Goal: Information Seeking & Learning: Learn about a topic

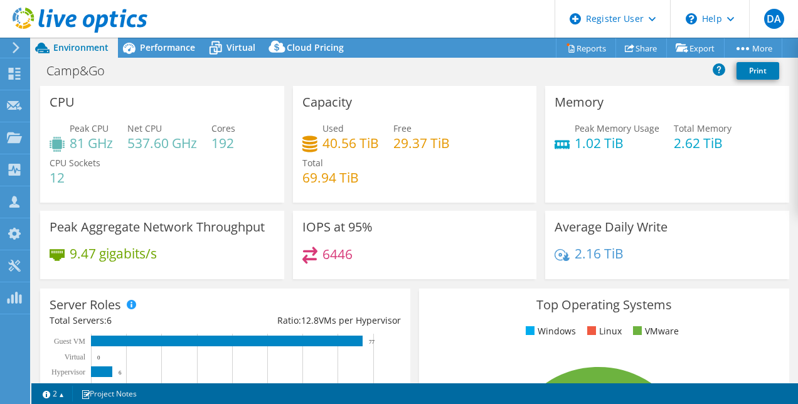
select select "USEast"
select select "USD"
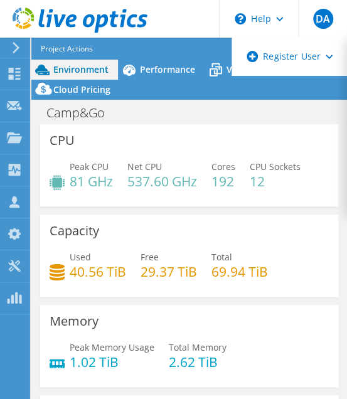
scroll to position [50, 0]
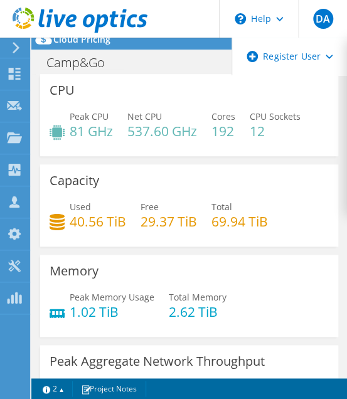
click at [265, 270] on div "Memory Peak Memory Usage 1.02 TiB Total Memory 2.62 TiB" at bounding box center [189, 296] width 298 height 82
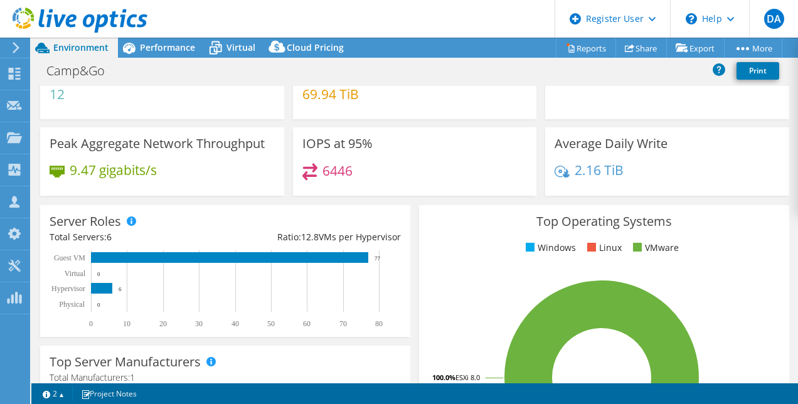
scroll to position [84, 0]
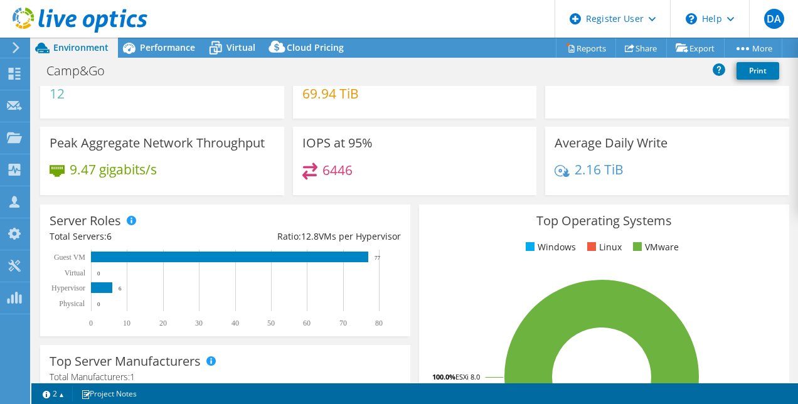
click at [260, 196] on div "Peak Aggregate Network Throughput 9.47 gigabits/s" at bounding box center [162, 165] width 253 height 77
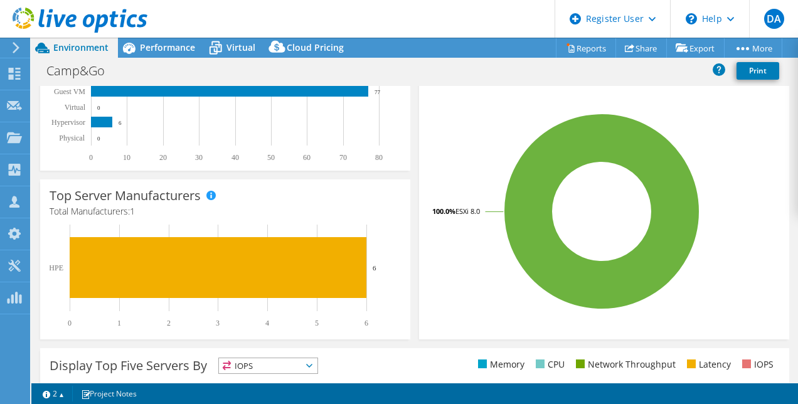
scroll to position [0, 0]
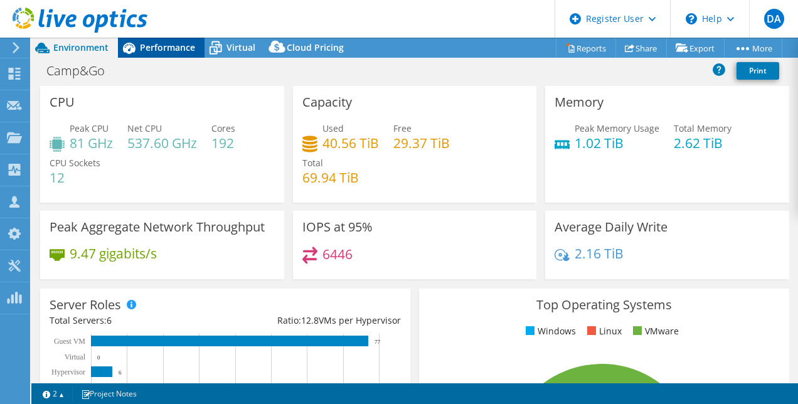
click at [161, 50] on span "Performance" at bounding box center [167, 47] width 55 height 12
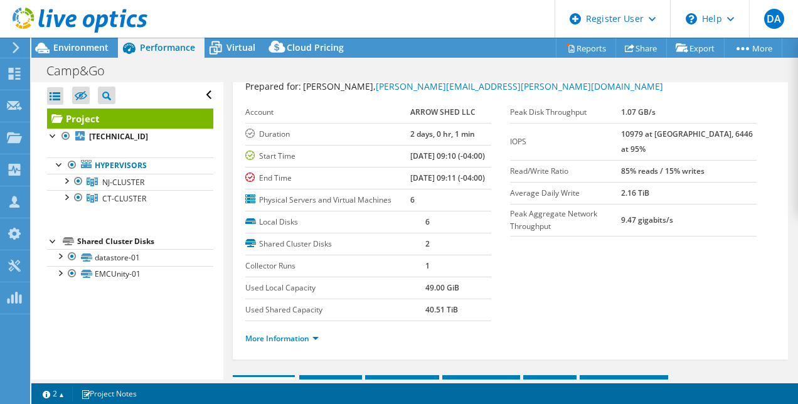
scroll to position [40, 0]
click at [621, 136] on label "IOPS" at bounding box center [565, 142] width 111 height 13
drag, startPoint x: 643, startPoint y: 137, endPoint x: 666, endPoint y: 136, distance: 22.6
click at [666, 136] on tr "IOPS 10979 at Peak, 6446 at 95%" at bounding box center [633, 142] width 247 height 37
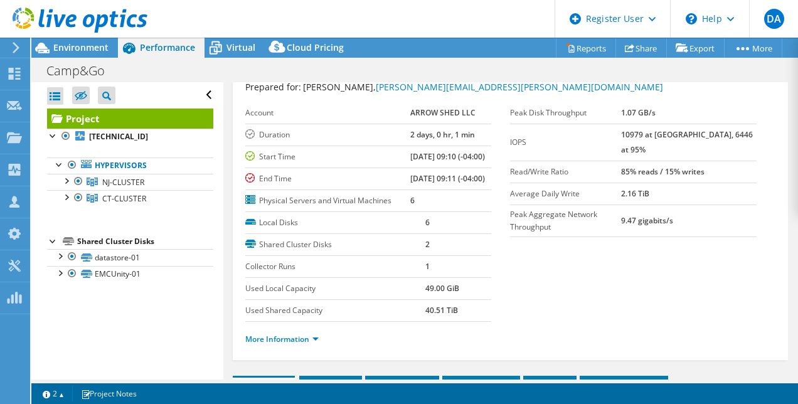
copy tr "10979"
click at [328, 148] on td "Start Time" at bounding box center [328, 157] width 166 height 22
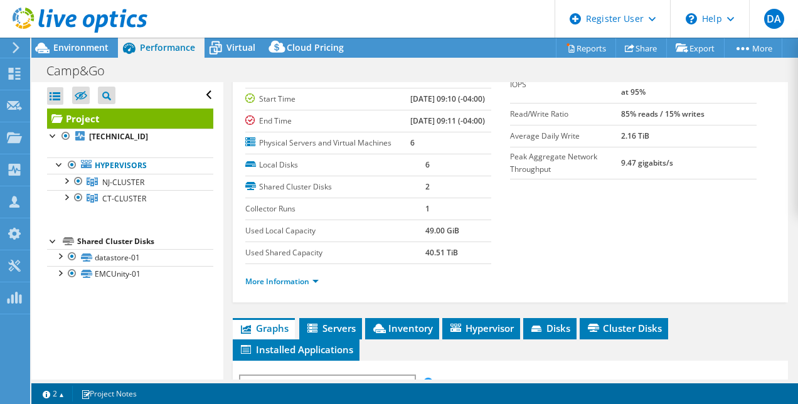
scroll to position [95, 0]
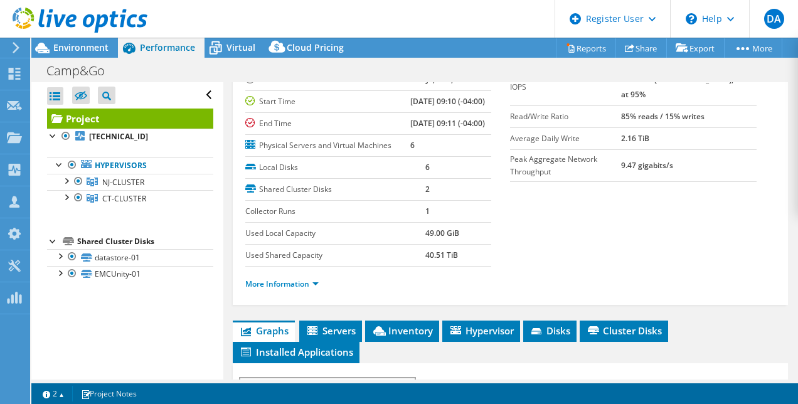
drag, startPoint x: 316, startPoint y: 100, endPoint x: 569, endPoint y: 225, distance: 282.7
click at [569, 225] on section "Prepared for: Peter Moore, peter.moore@shelterlogic.com Account ARROW SHED LLC …" at bounding box center [510, 163] width 531 height 277
click at [621, 153] on label "Peak Aggregate Network Throughput" at bounding box center [565, 165] width 111 height 25
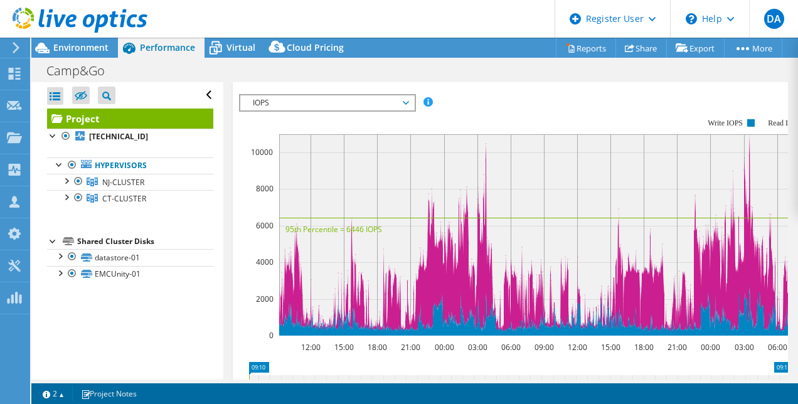
scroll to position [378, 0]
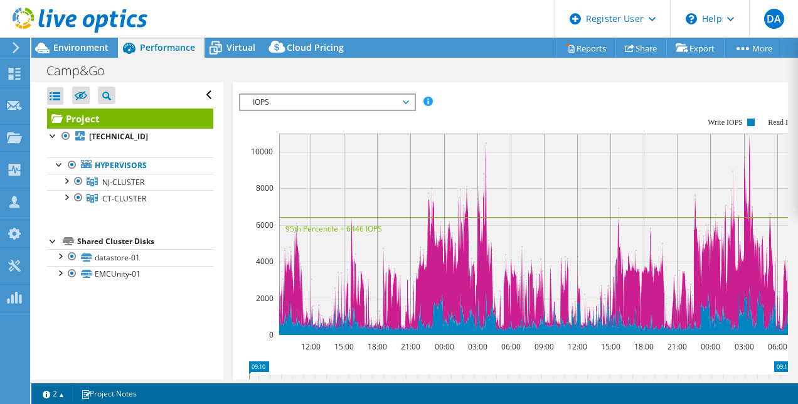
click at [365, 110] on span "IOPS" at bounding box center [327, 102] width 161 height 15
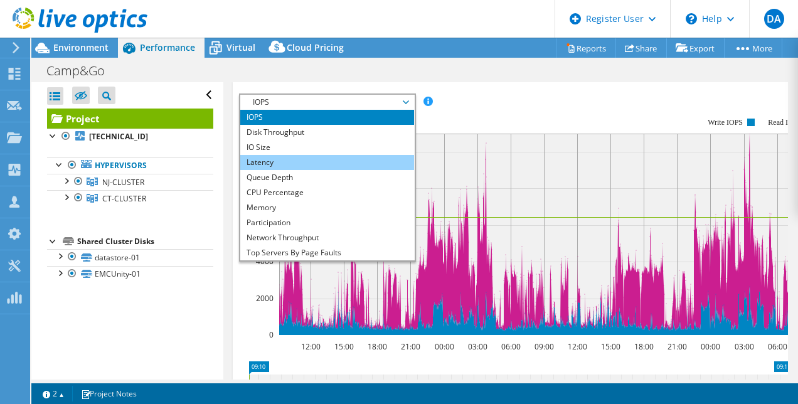
click at [265, 170] on li "Latency" at bounding box center [327, 162] width 174 height 15
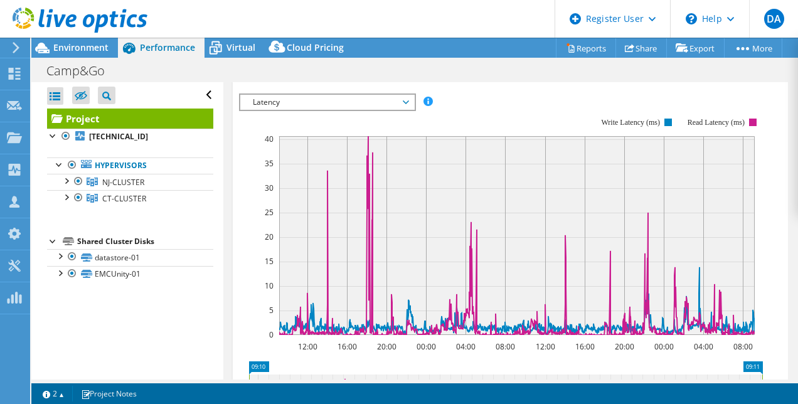
click at [354, 110] on span "Latency" at bounding box center [327, 102] width 161 height 15
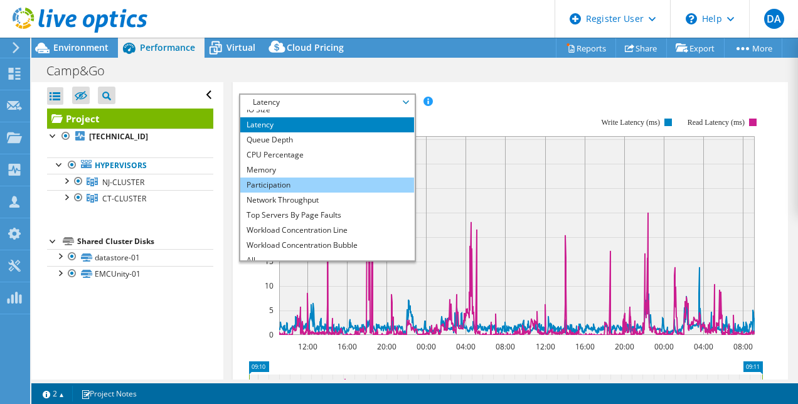
scroll to position [39, 0]
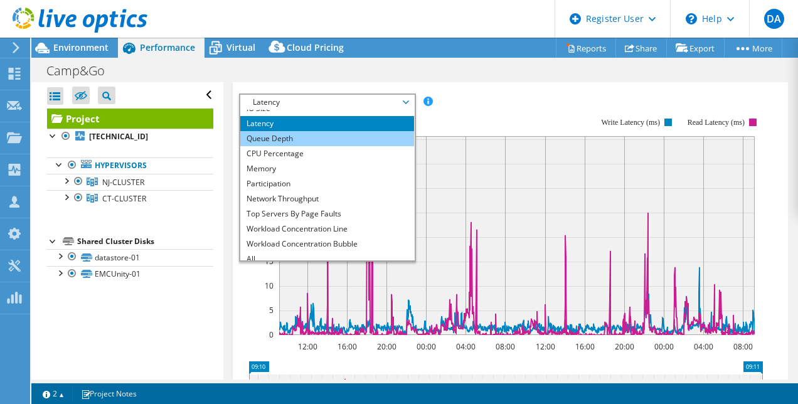
click at [263, 146] on li "Queue Depth" at bounding box center [327, 138] width 174 height 15
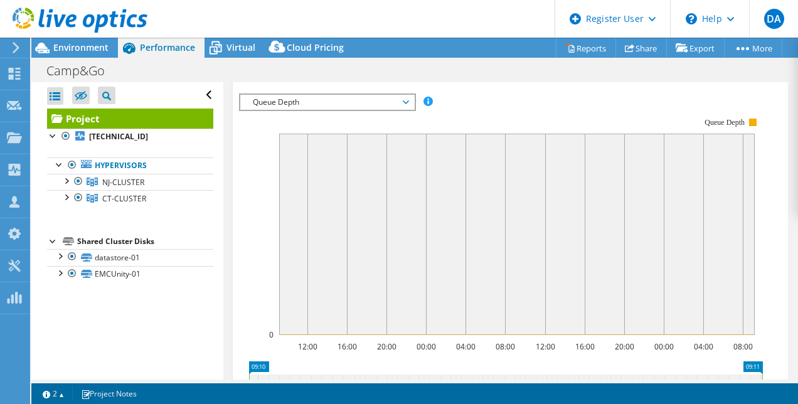
click at [254, 110] on span "Queue Depth" at bounding box center [327, 102] width 161 height 15
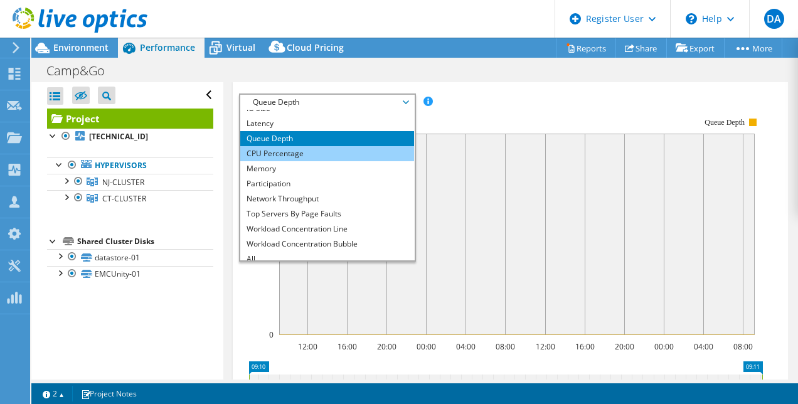
click at [267, 161] on li "CPU Percentage" at bounding box center [327, 153] width 174 height 15
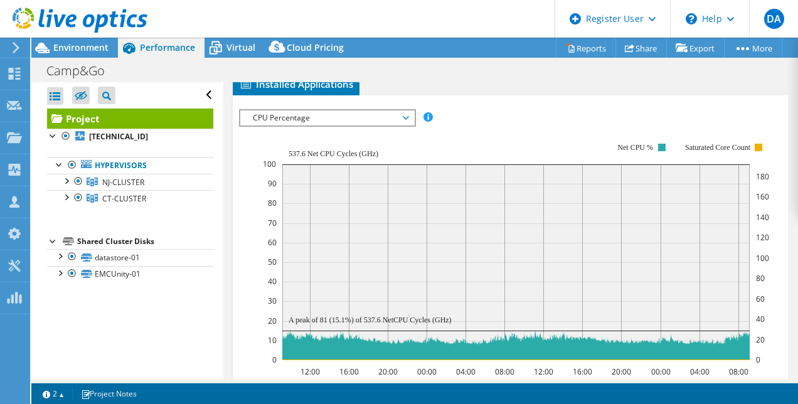
scroll to position [362, 0]
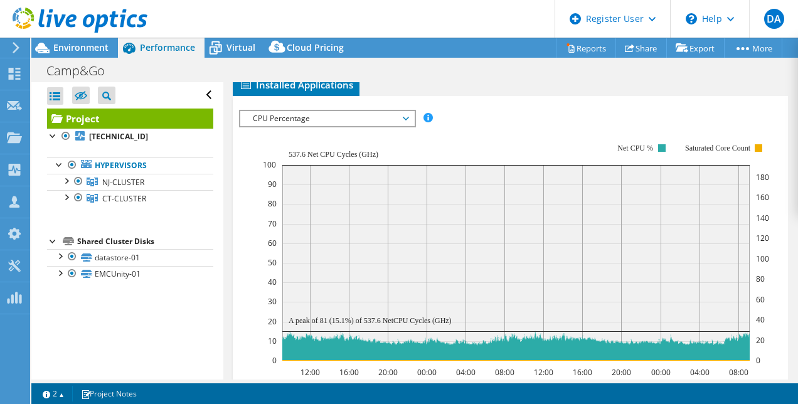
click at [296, 126] on span "CPU Percentage" at bounding box center [327, 118] width 161 height 15
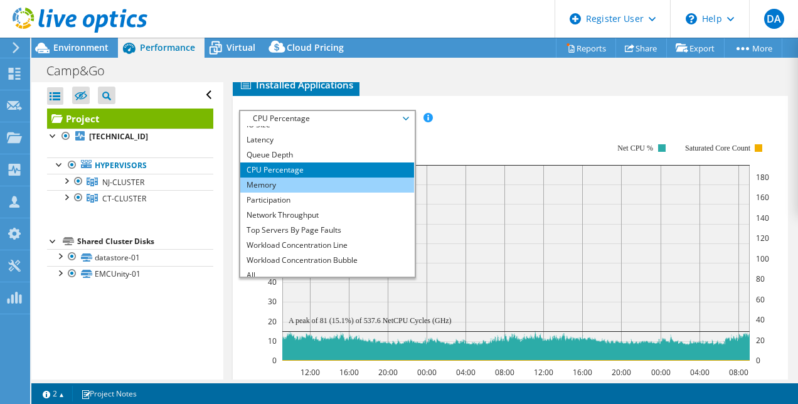
click at [284, 193] on li "Memory" at bounding box center [327, 185] width 174 height 15
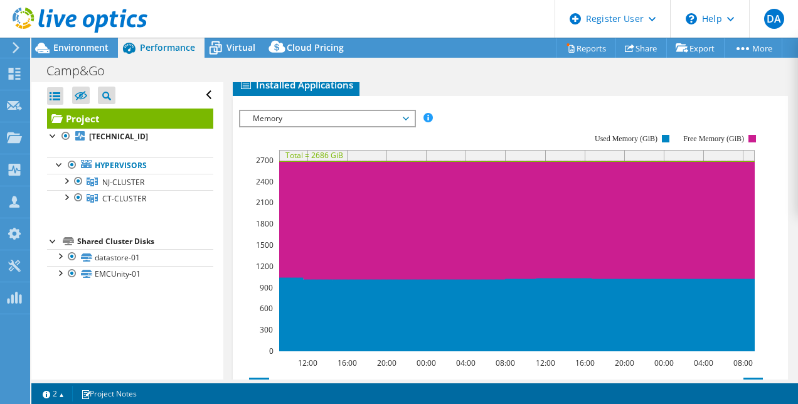
click at [279, 126] on span "Memory" at bounding box center [327, 118] width 161 height 15
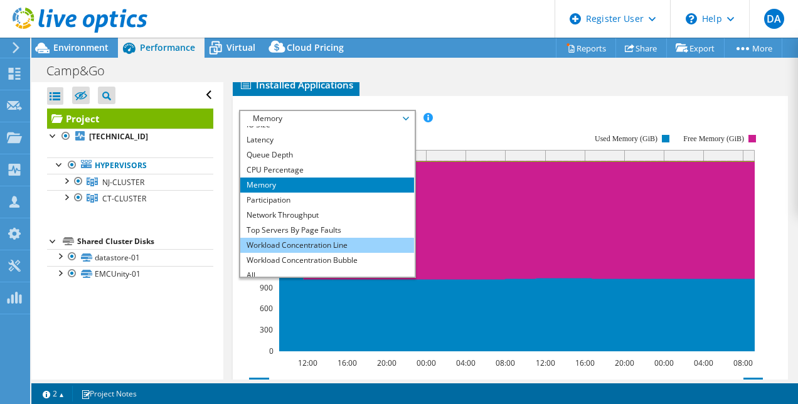
scroll to position [45, 0]
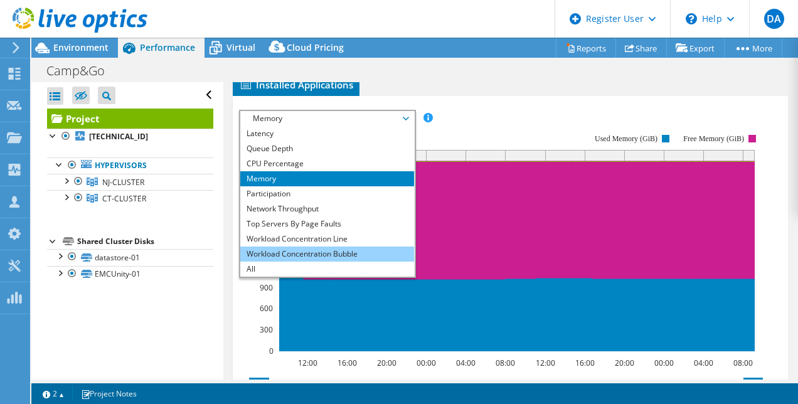
click at [333, 262] on li "Workload Concentration Bubble" at bounding box center [327, 254] width 174 height 15
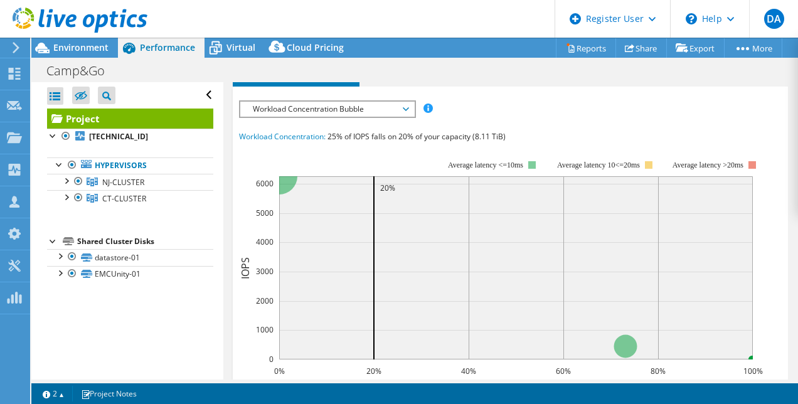
scroll to position [372, 0]
click at [293, 154] on div "IOPS Disk Throughput IO Size Latency Queue Depth CPU Percentage Memory Page Fau…" at bounding box center [511, 332] width 544 height 464
click at [289, 116] on span "Workload Concentration Bubble" at bounding box center [327, 108] width 161 height 15
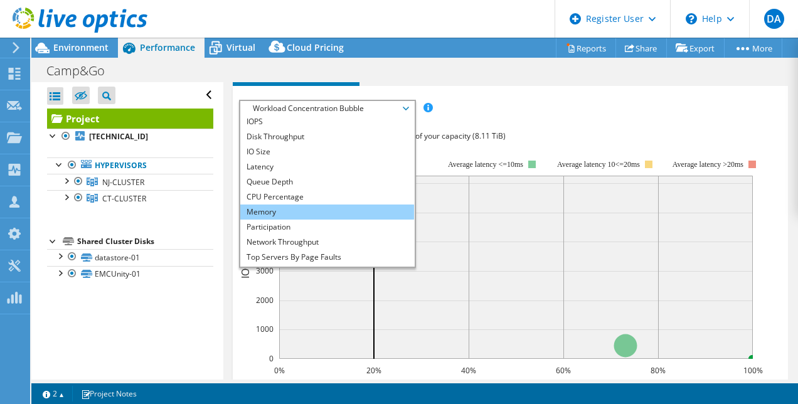
scroll to position [0, 0]
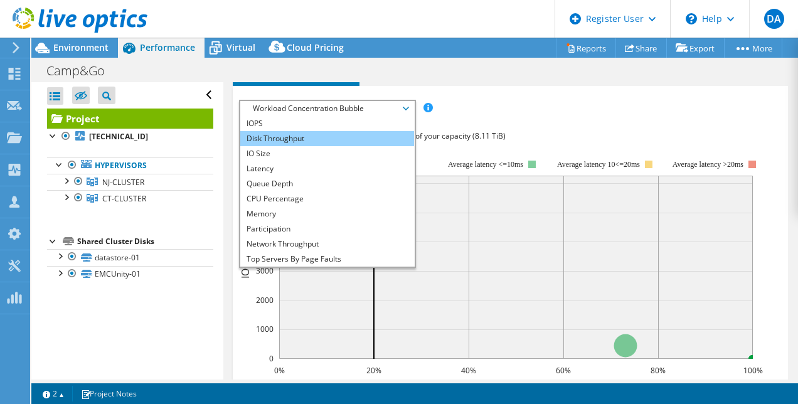
click at [306, 146] on li "Disk Throughput" at bounding box center [327, 138] width 174 height 15
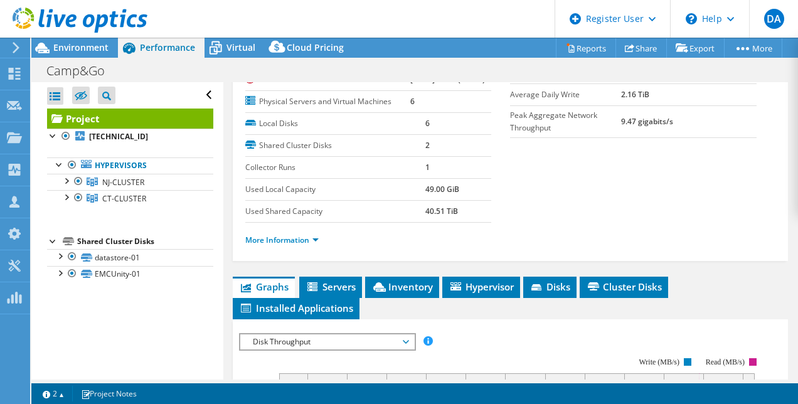
scroll to position [139, 0]
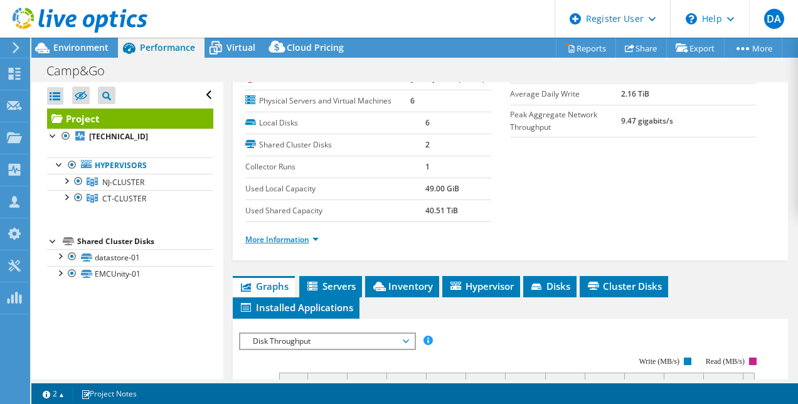
click at [292, 245] on link "More Information" at bounding box center [281, 239] width 73 height 11
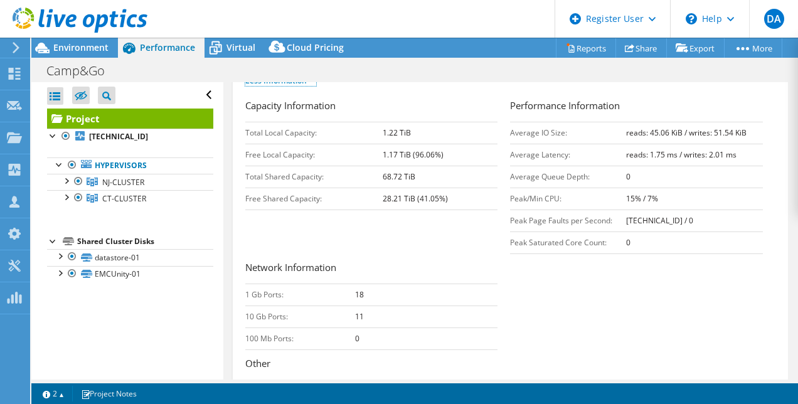
scroll to position [299, 0]
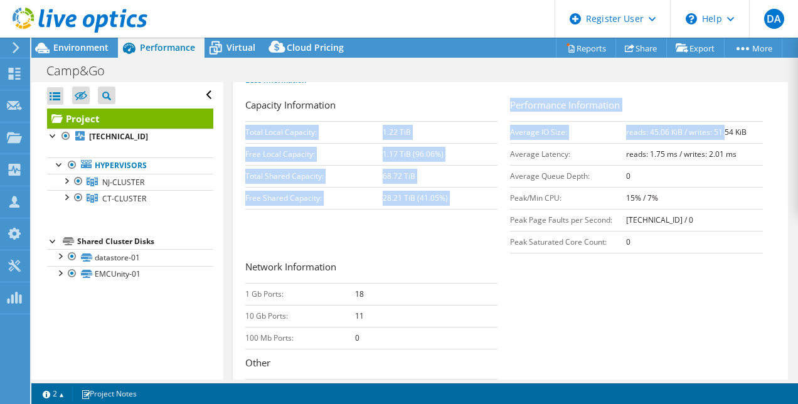
drag, startPoint x: 497, startPoint y: 166, endPoint x: 719, endPoint y: 167, distance: 221.6
click at [719, 167] on div "Capacity Information Total Local Capacity: 1.22 TiB Free Local Capacity: 1.17 T…" at bounding box center [510, 264] width 531 height 332
drag, startPoint x: 719, startPoint y: 167, endPoint x: 717, endPoint y: 176, distance: 9.0
click at [717, 143] on td "reads: 45.06 KiB / writes: 51.54 KiB" at bounding box center [694, 132] width 137 height 22
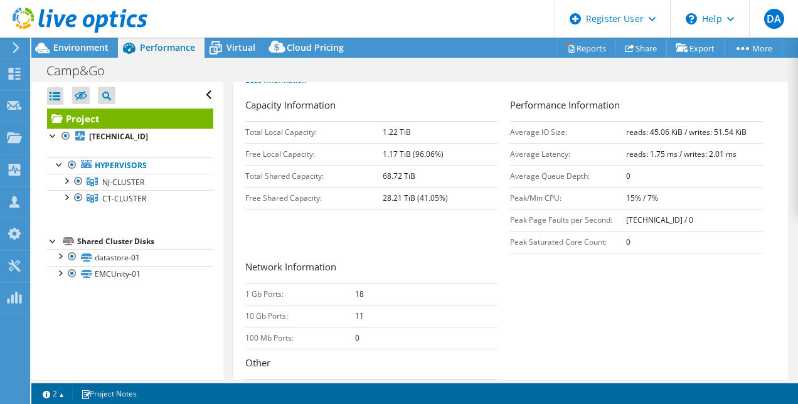
click at [735, 137] on b "reads: 45.06 KiB / writes: 51.54 KiB" at bounding box center [686, 132] width 121 height 11
drag, startPoint x: 736, startPoint y: 171, endPoint x: 539, endPoint y: 166, distance: 197.2
click at [539, 143] on tr "Average IO Size: reads: 45.06 KiB / writes: 51.54 KiB" at bounding box center [636, 132] width 253 height 22
drag, startPoint x: 539, startPoint y: 166, endPoint x: 503, endPoint y: 169, distance: 35.9
click at [503, 169] on div "Capacity Information Total Local Capacity: 1.22 TiB Free Local Capacity: 1.17 T…" at bounding box center [377, 154] width 265 height 112
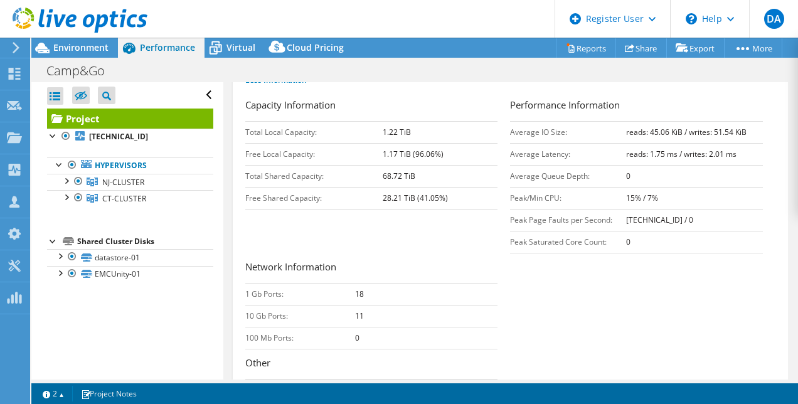
click at [503, 169] on div "Capacity Information Total Local Capacity: 1.22 TiB Free Local Capacity: 1.17 T…" at bounding box center [377, 154] width 265 height 112
drag, startPoint x: 505, startPoint y: 169, endPoint x: 630, endPoint y: 177, distance: 125.2
click at [630, 143] on tr "Average IO Size: reads: 45.06 KiB / writes: 51.54 KiB" at bounding box center [636, 132] width 253 height 22
drag, startPoint x: 630, startPoint y: 177, endPoint x: 736, endPoint y: 173, distance: 105.5
click at [736, 137] on b "reads: 45.06 KiB / writes: 51.54 KiB" at bounding box center [686, 132] width 121 height 11
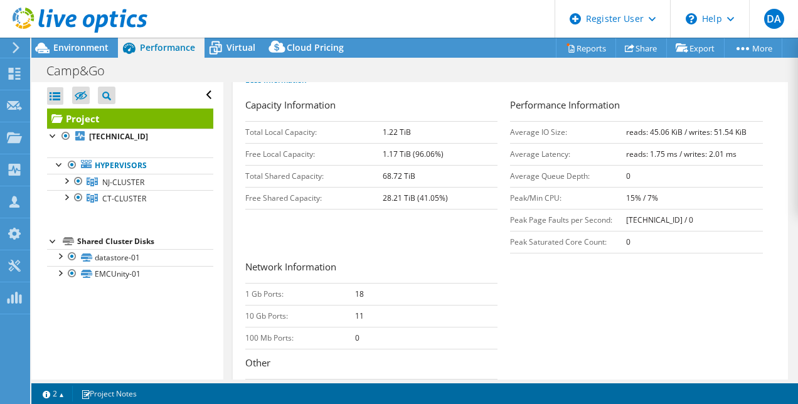
drag, startPoint x: 741, startPoint y: 173, endPoint x: 614, endPoint y: 166, distance: 127.6
click at [614, 143] on tr "Average IO Size: reads: 45.06 KiB / writes: 51.54 KiB" at bounding box center [636, 132] width 253 height 22
copy tr "reads: 45.06 KiB / writes: 51.54 KiB"
click at [331, 115] on h3 "Capacity Information" at bounding box center [371, 106] width 253 height 17
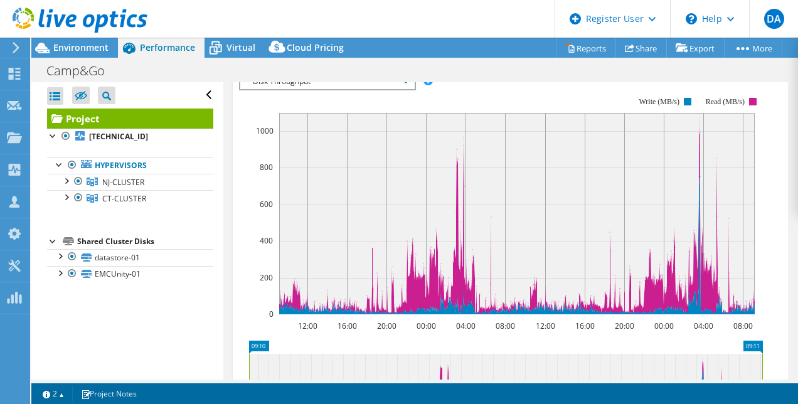
scroll to position [751, 0]
click at [316, 89] on span "Disk Throughput" at bounding box center [327, 81] width 161 height 15
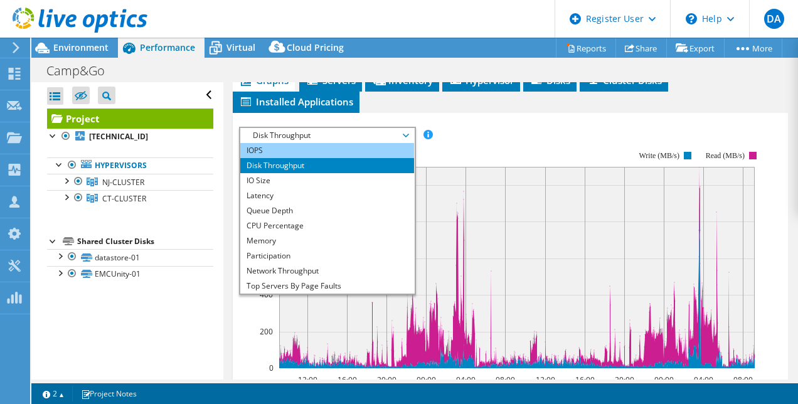
scroll to position [691, 0]
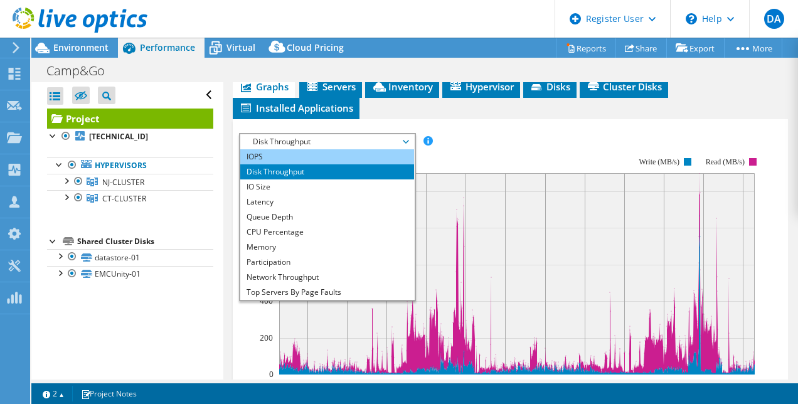
click at [269, 164] on li "IOPS" at bounding box center [327, 156] width 174 height 15
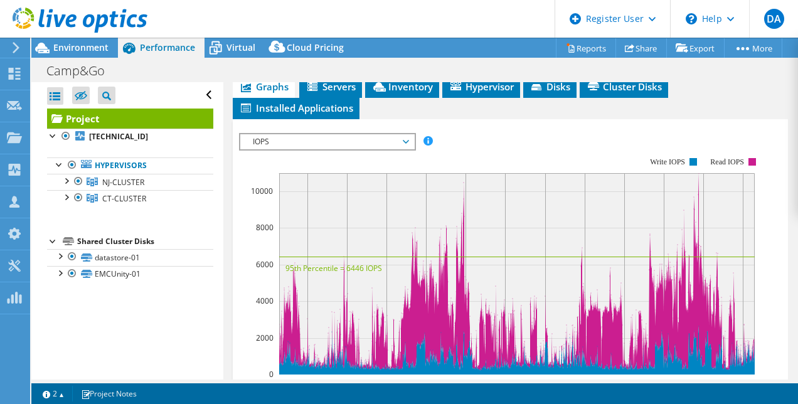
click at [287, 149] on span "IOPS" at bounding box center [327, 141] width 161 height 15
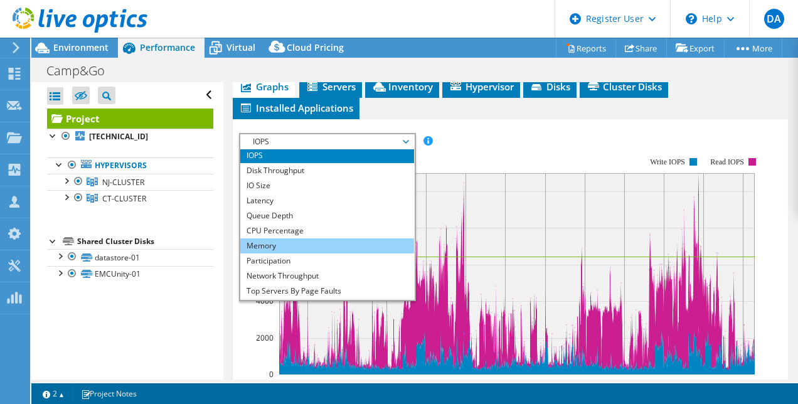
scroll to position [0, 0]
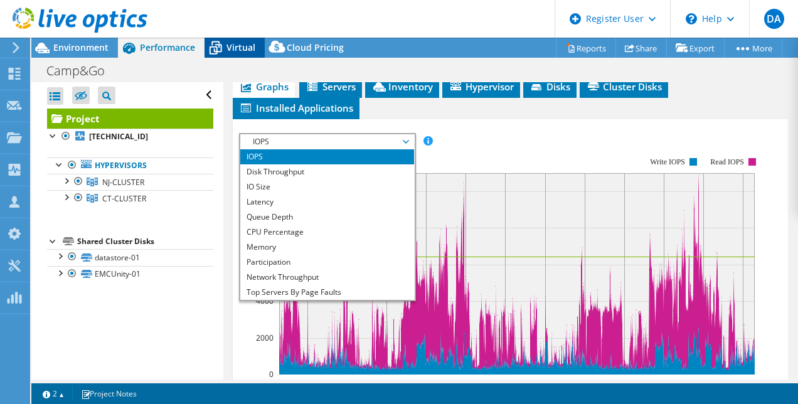
click at [239, 48] on span "Virtual" at bounding box center [241, 47] width 29 height 12
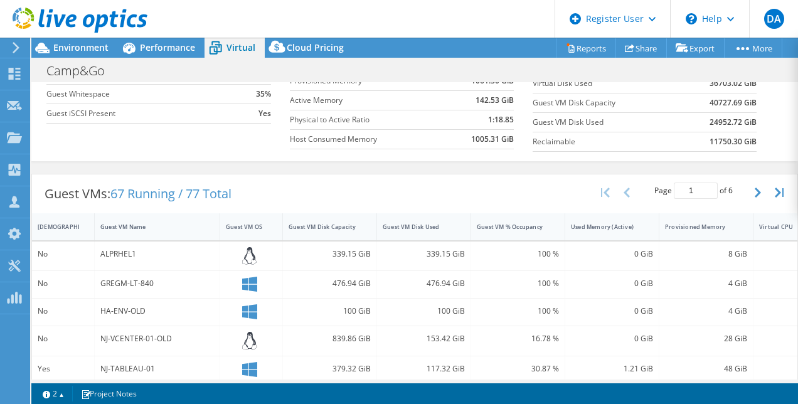
scroll to position [159, 0]
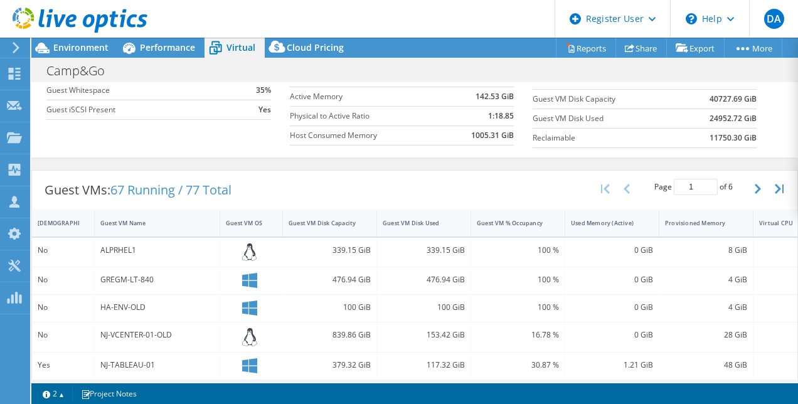
click at [311, 203] on div "Guest VMs: 67 Running / 77 Total Page 1 of 6 5 rows 10 rows 20 rows 25 rows 50 …" at bounding box center [415, 190] width 766 height 39
click at [357, 238] on div "339.15 GiB" at bounding box center [330, 252] width 94 height 29
click at [371, 217] on div at bounding box center [376, 223] width 23 height 27
click at [354, 223] on div "Guest VM Disk Capacity" at bounding box center [322, 222] width 78 height 19
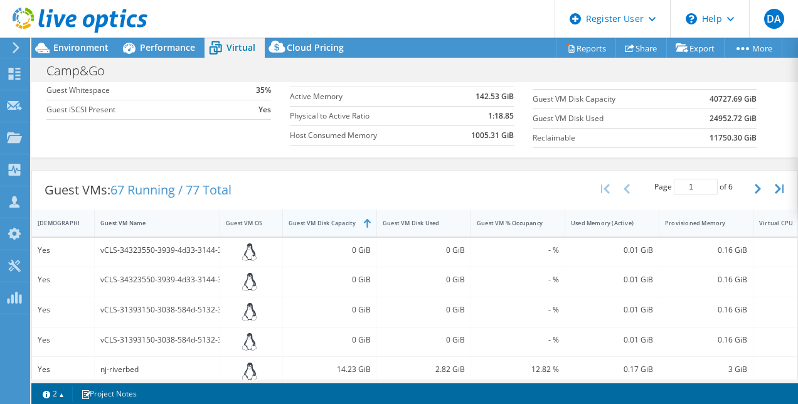
click at [347, 220] on div "Guest VM Disk Capacity" at bounding box center [322, 223] width 67 height 8
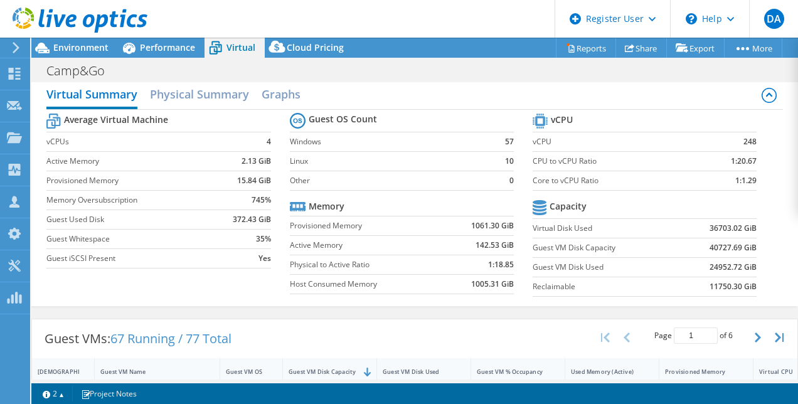
scroll to position [9, 0]
click at [78, 64] on h1 "Camp&Go" at bounding box center [82, 71] width 83 height 14
click at [70, 39] on div at bounding box center [73, 21] width 147 height 42
click at [75, 48] on span "Environment" at bounding box center [80, 47] width 55 height 12
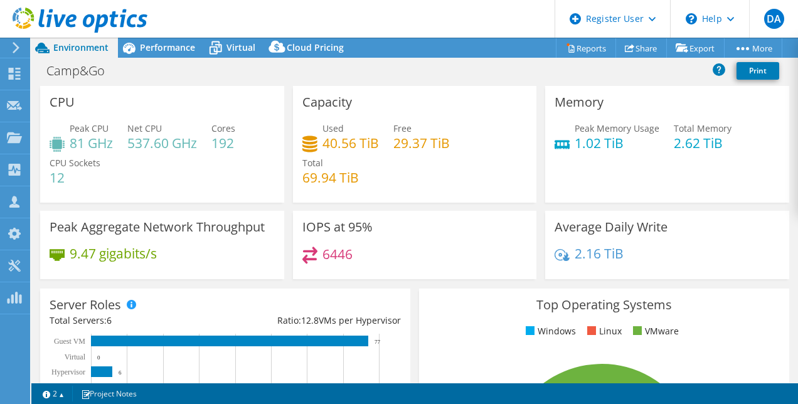
scroll to position [1, 0]
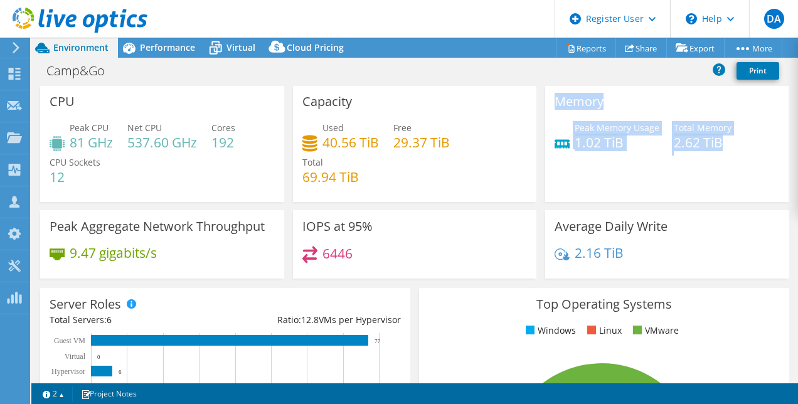
drag, startPoint x: 554, startPoint y: 100, endPoint x: 719, endPoint y: 143, distance: 171.1
click at [719, 143] on div "Memory Peak Memory Usage 1.02 TiB Total Memory 2.62 TiB" at bounding box center [667, 143] width 244 height 117
copy div "Memory Peak Memory Usage 1.02 TiB Total Memory 2.62 TiB"
click at [591, 159] on div "Peak Memory Usage 1.02 TiB Total Memory 2.62 TiB" at bounding box center [667, 141] width 225 height 41
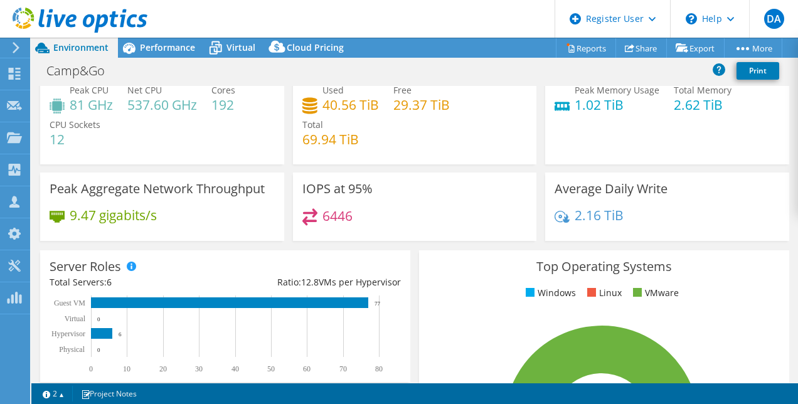
scroll to position [27, 0]
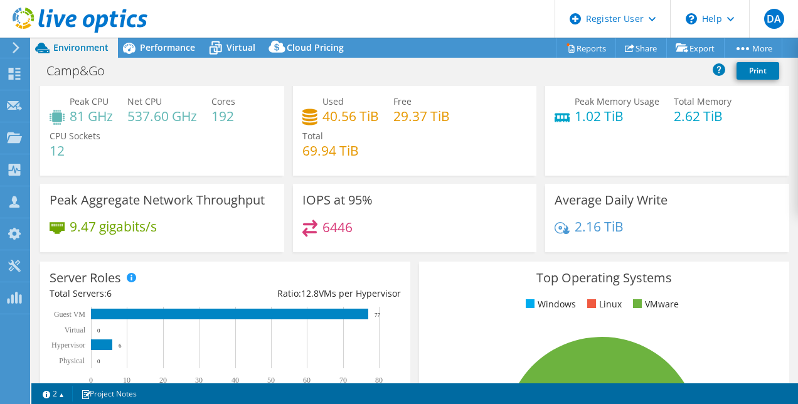
click at [157, 31] on header "DA Dell User David Amasi David.Amasi@dell.com Dell My Profile Log Out \n Help E…" at bounding box center [399, 19] width 798 height 38
click at [174, 50] on span "Performance" at bounding box center [167, 47] width 55 height 12
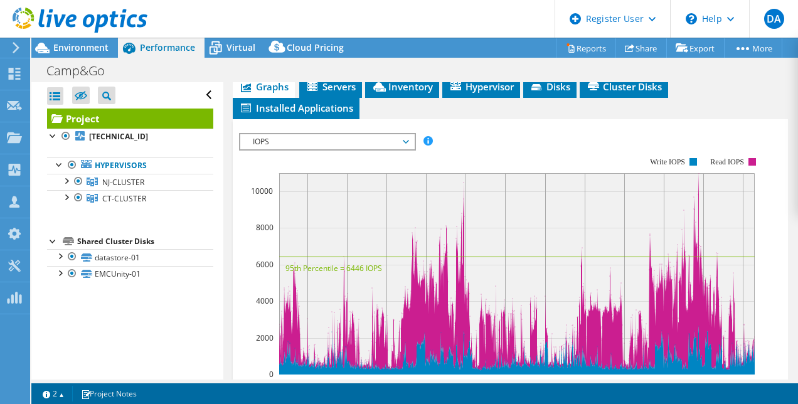
scroll to position [0, 0]
click at [226, 46] on icon at bounding box center [216, 48] width 22 height 22
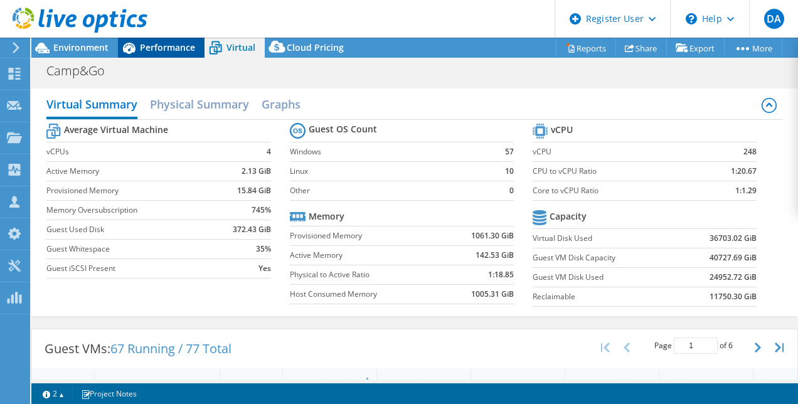
click at [176, 46] on span "Performance" at bounding box center [167, 47] width 55 height 12
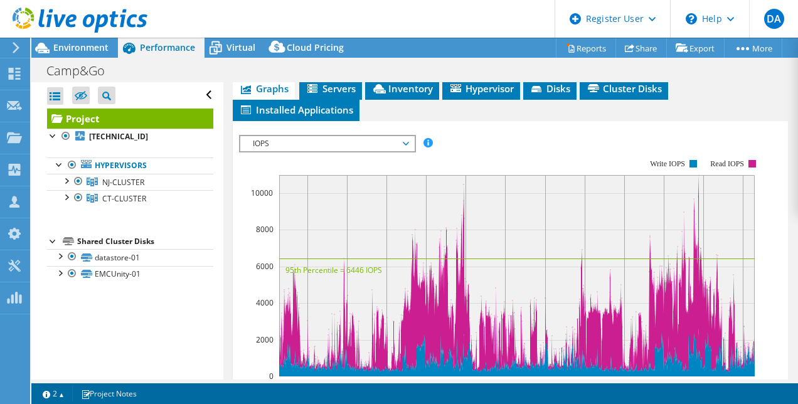
scroll to position [689, 0]
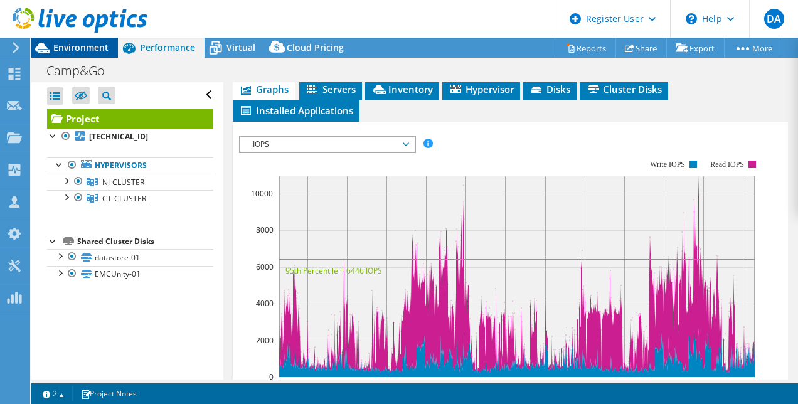
click at [77, 45] on span "Environment" at bounding box center [80, 47] width 55 height 12
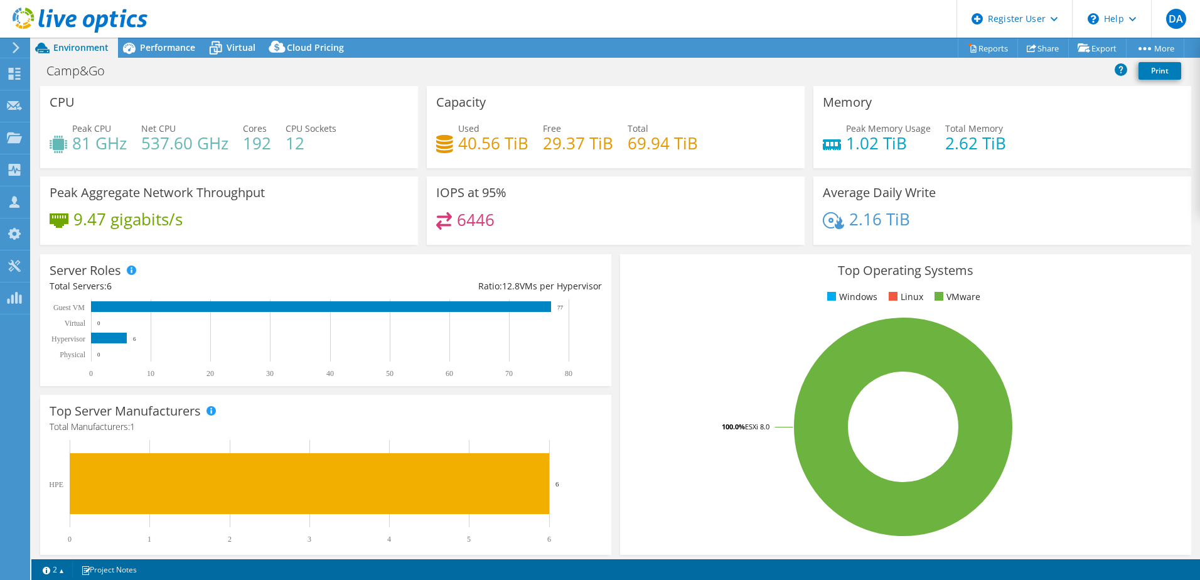
scroll to position [3, 0]
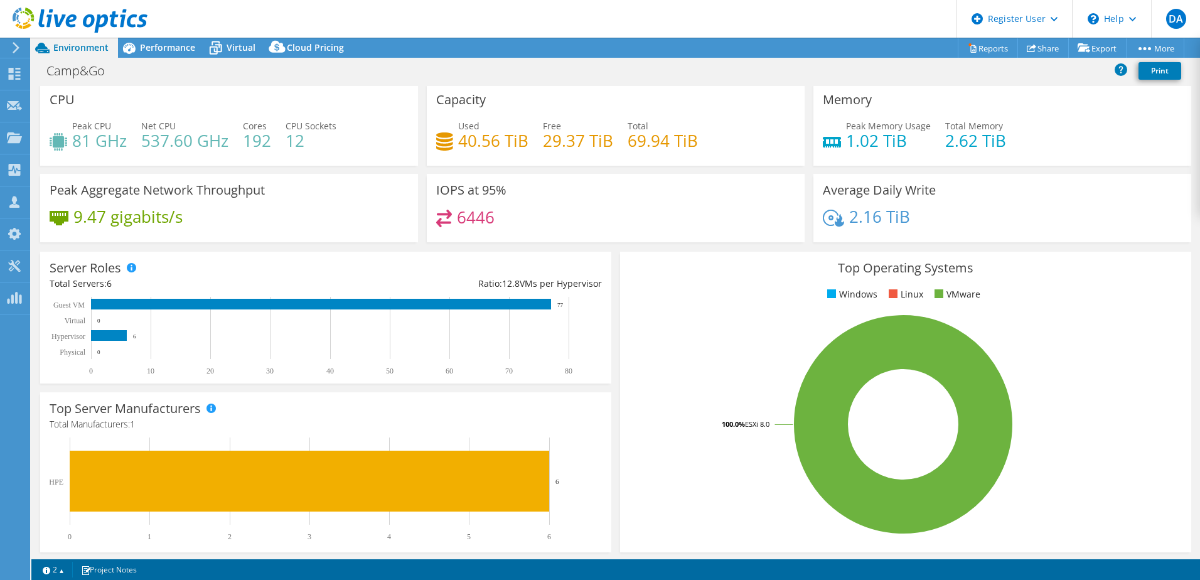
click at [163, 59] on div "Camp&Go Print" at bounding box center [615, 70] width 1169 height 23
click at [144, 44] on span "Performance" at bounding box center [167, 47] width 55 height 12
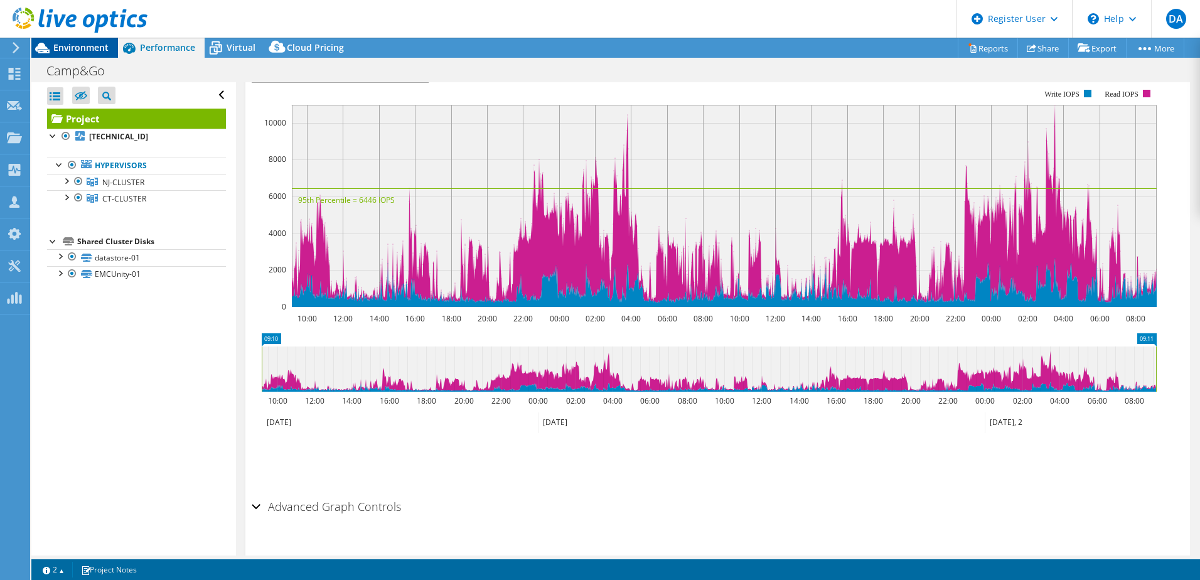
click at [78, 45] on span "Environment" at bounding box center [80, 47] width 55 height 12
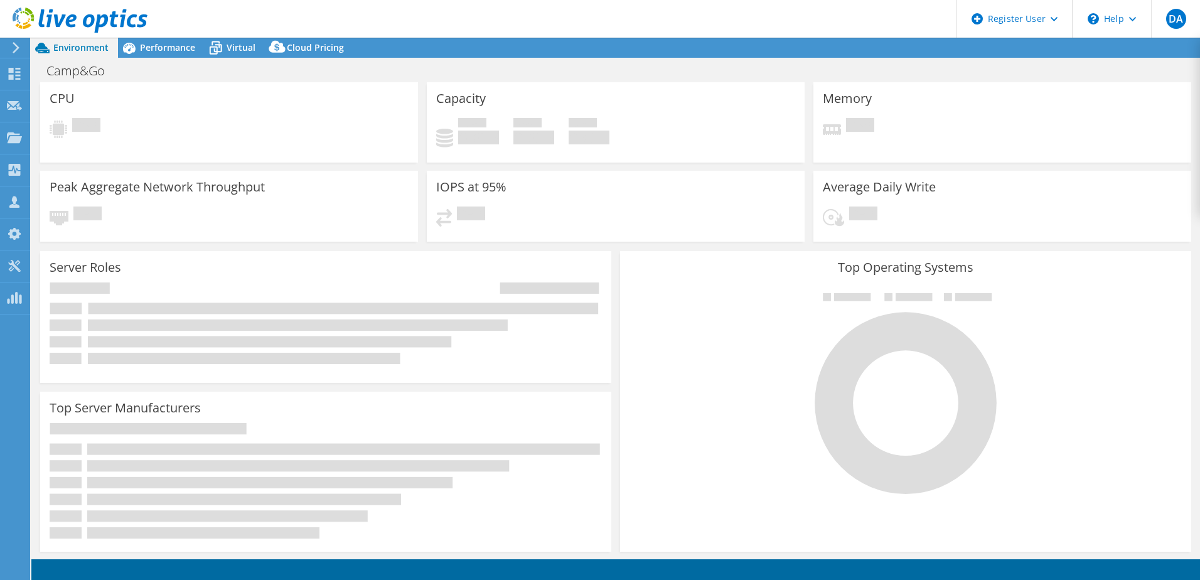
select select "USEast"
select select "USD"
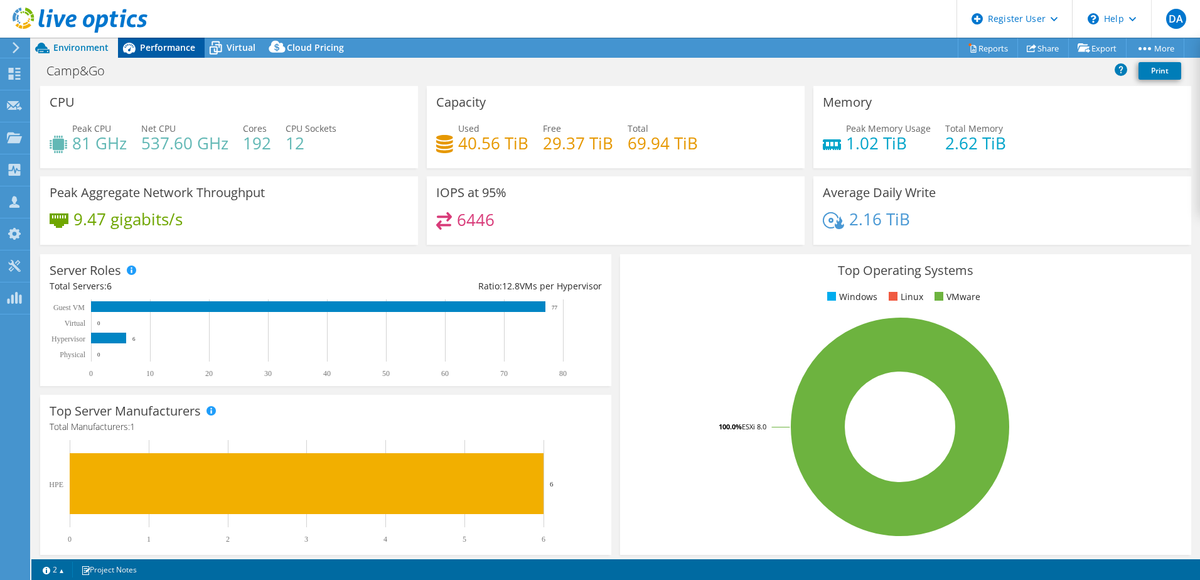
click at [174, 52] on span "Performance" at bounding box center [167, 47] width 55 height 12
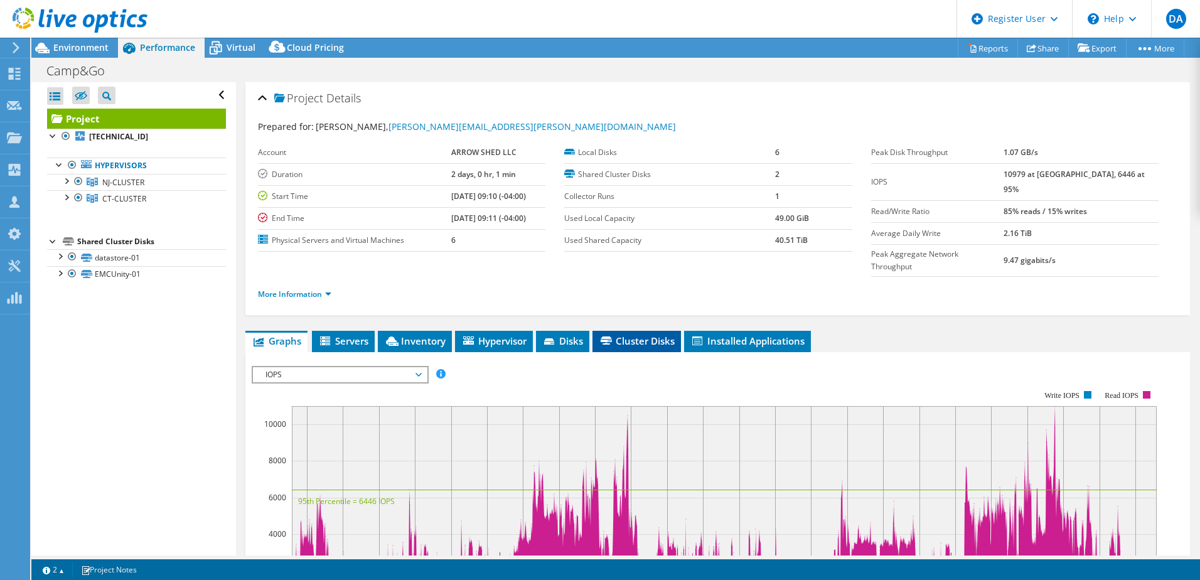
click at [635, 335] on span "Cluster Disks" at bounding box center [637, 341] width 76 height 13
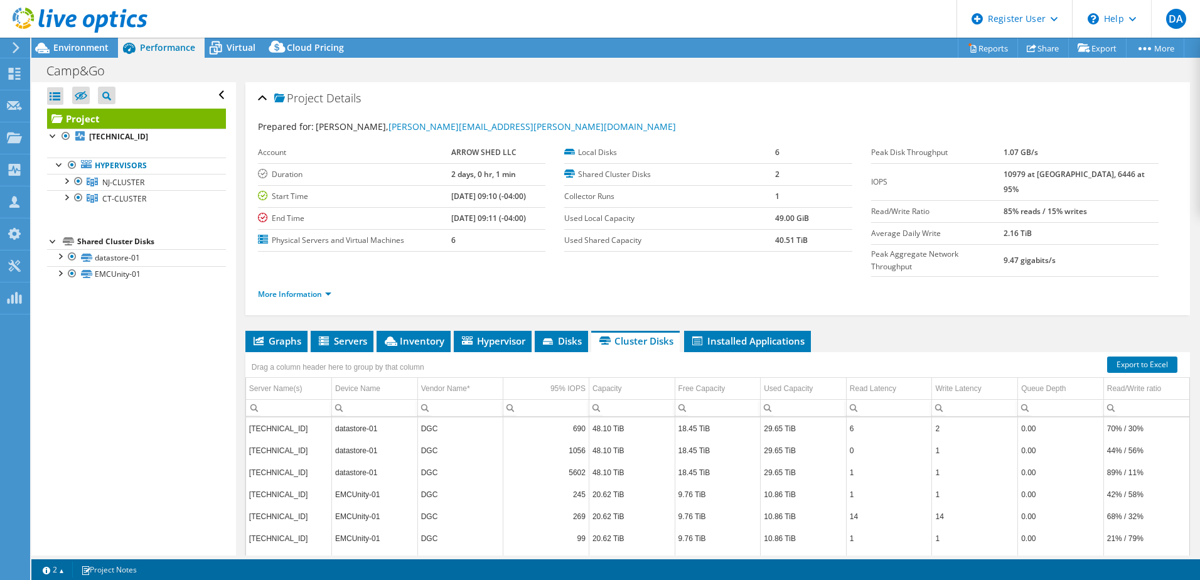
scroll to position [86, 0]
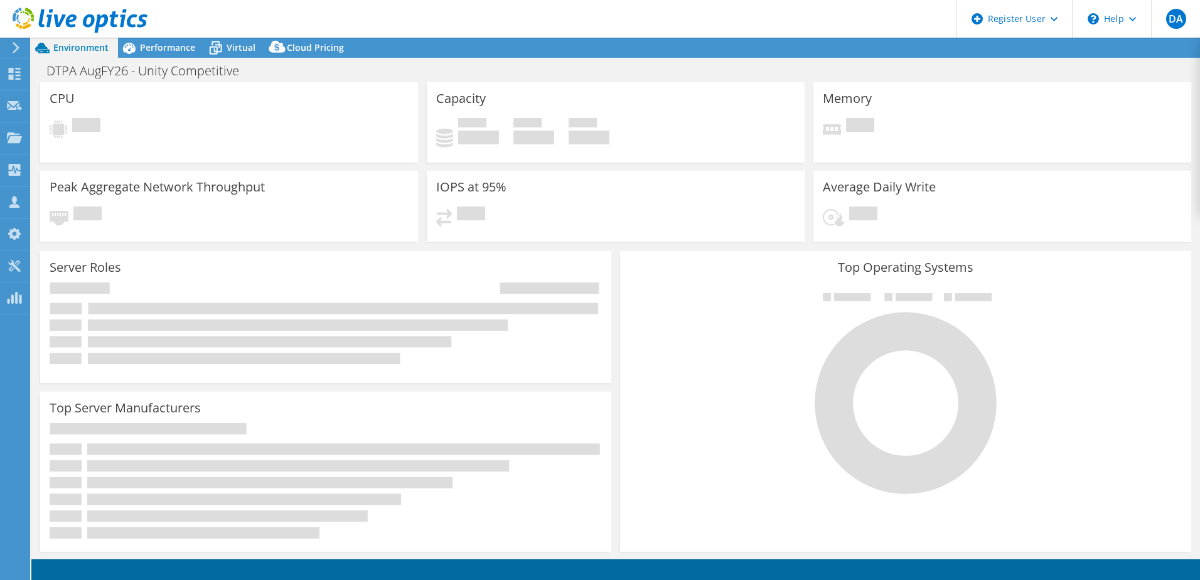
select select "USD"
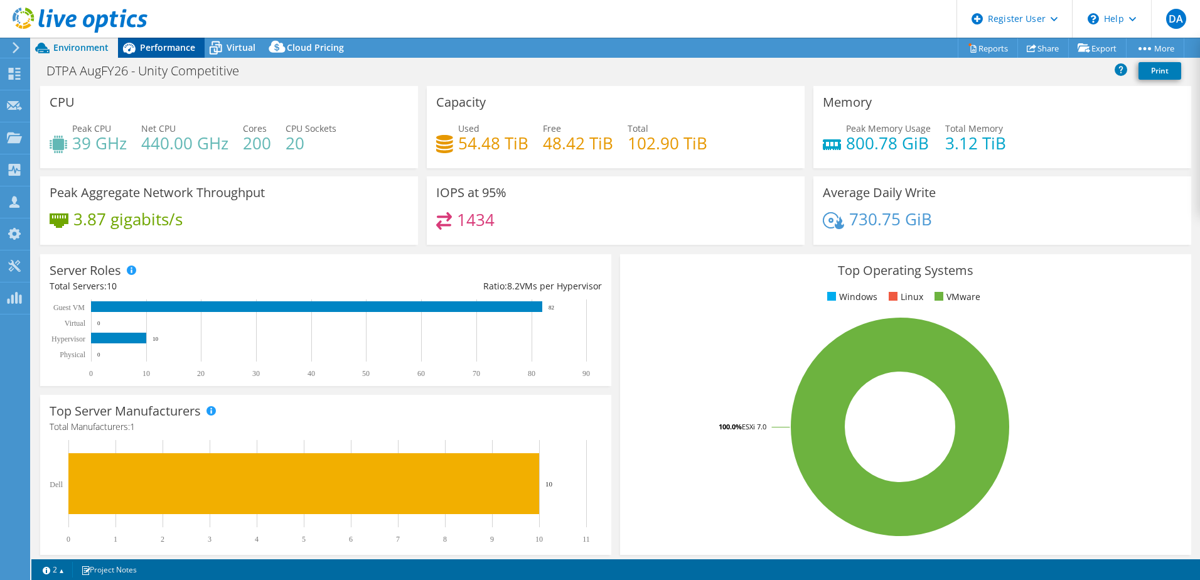
click at [181, 48] on span "Performance" at bounding box center [167, 47] width 55 height 12
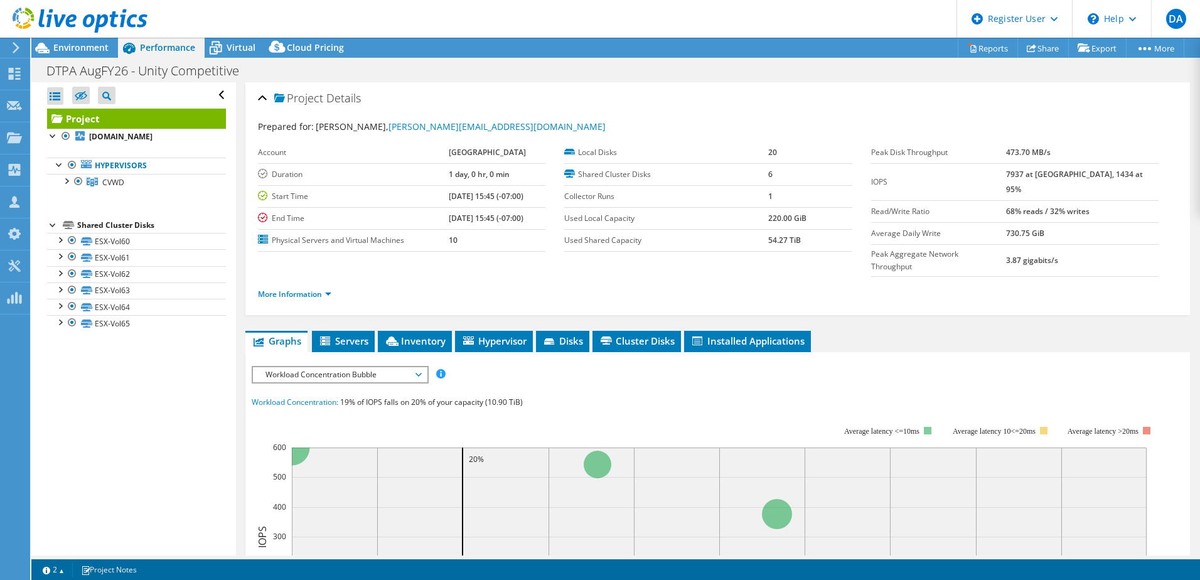
click at [628, 352] on div "IOPS Disk Throughput IO Size Latency Queue Depth CPU Percentage Memory Page Fau…" at bounding box center [718, 591] width 932 height 478
click at [618, 335] on span "Cluster Disks" at bounding box center [637, 341] width 76 height 13
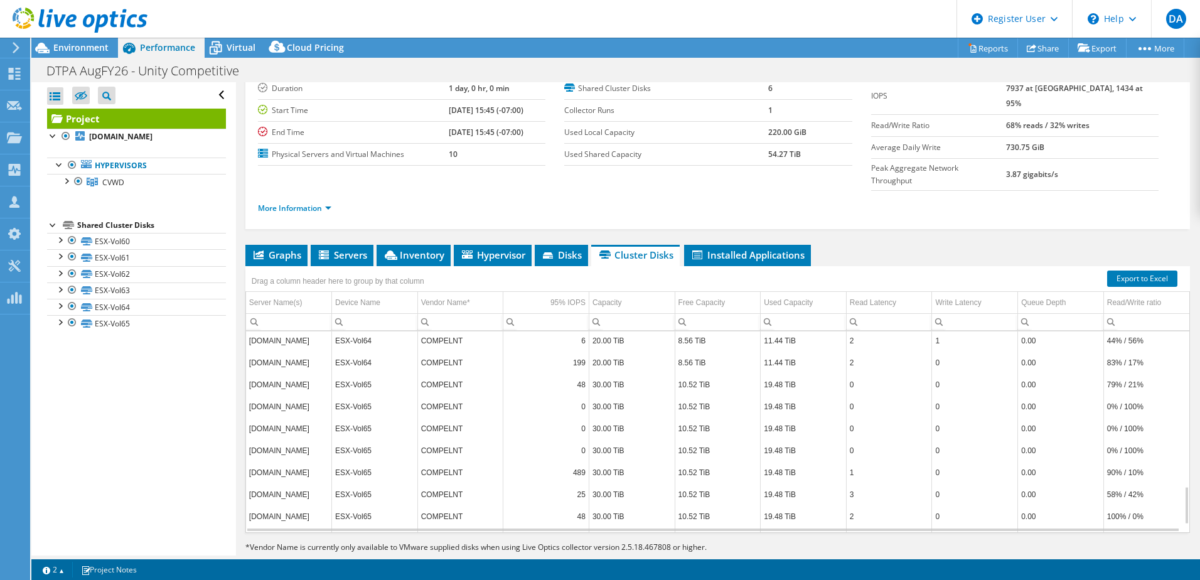
scroll to position [854, 0]
click at [611, 295] on div "Capacity" at bounding box center [607, 302] width 29 height 15
click at [621, 292] on td "Capacity" at bounding box center [632, 303] width 86 height 22
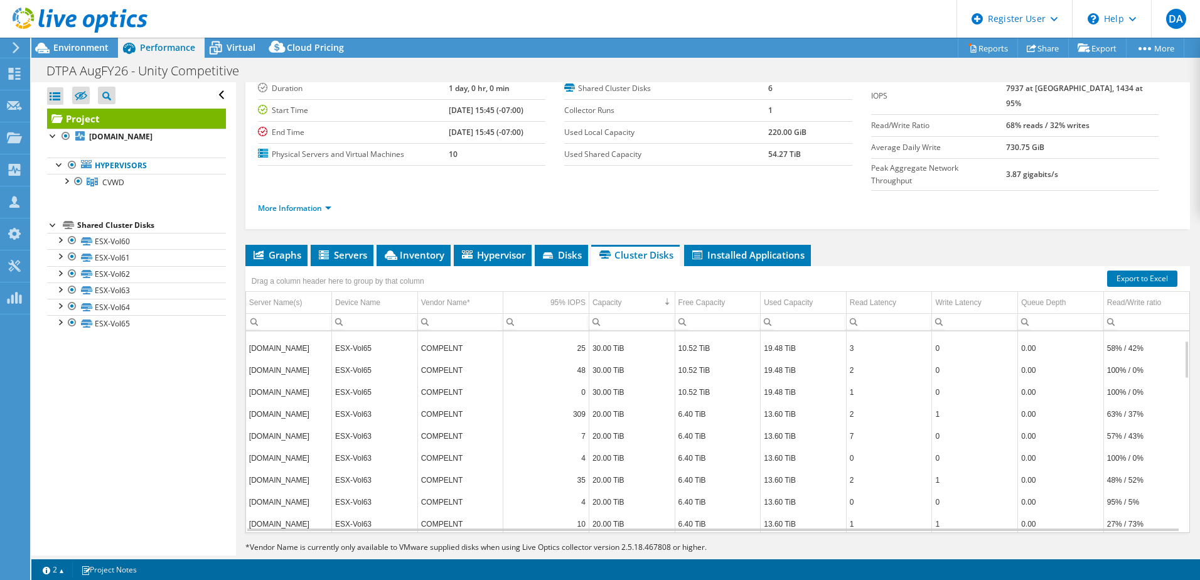
scroll to position [0, 0]
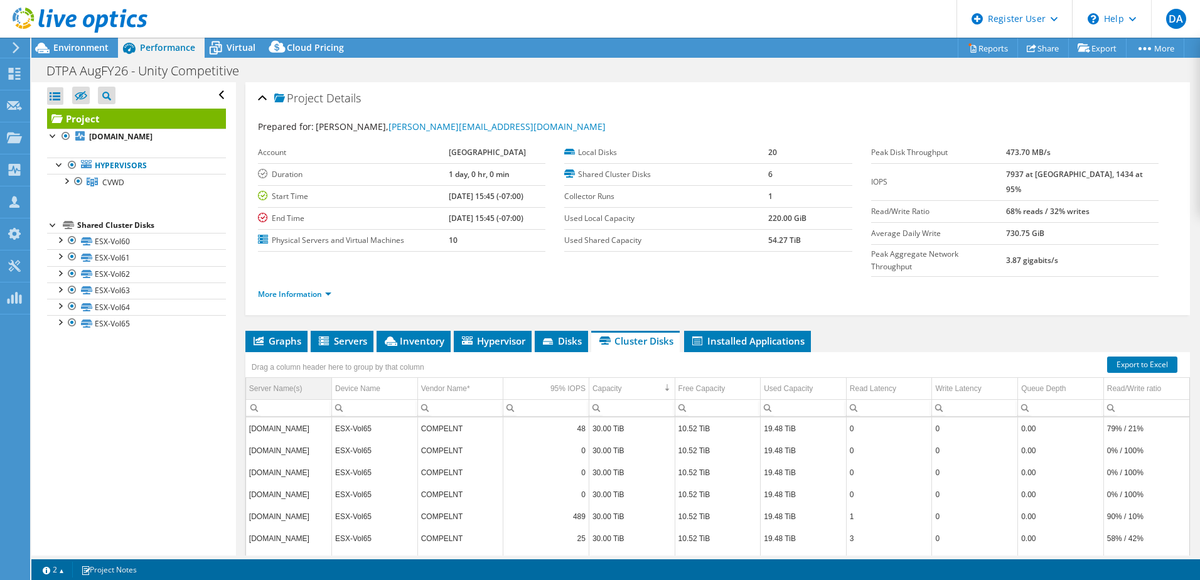
click at [298, 381] on div "Server Name(s)" at bounding box center [275, 388] width 53 height 15
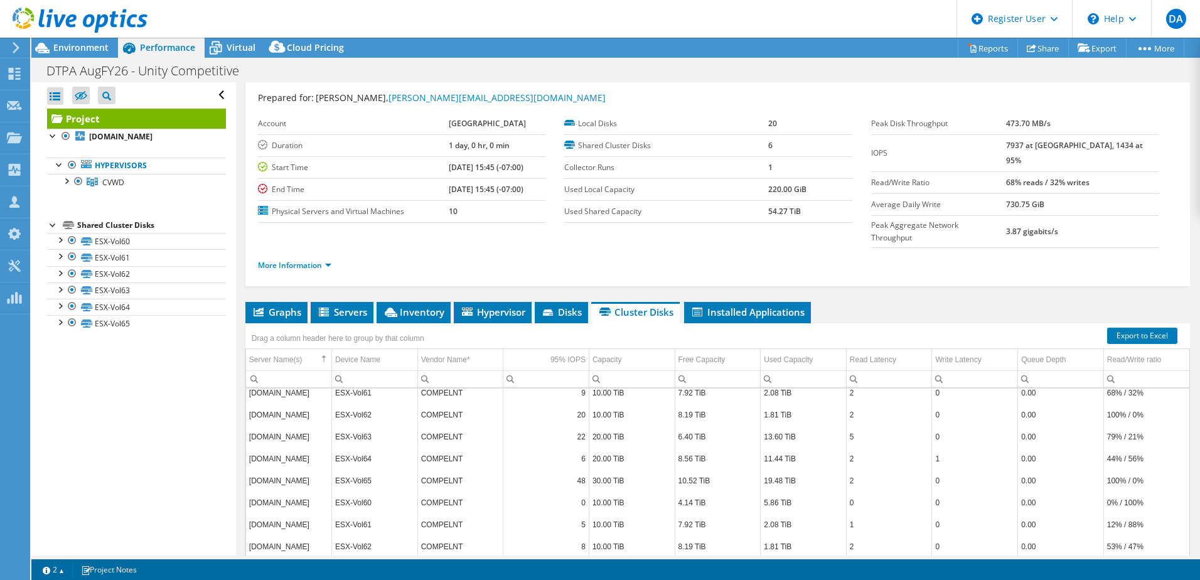
scroll to position [86, 0]
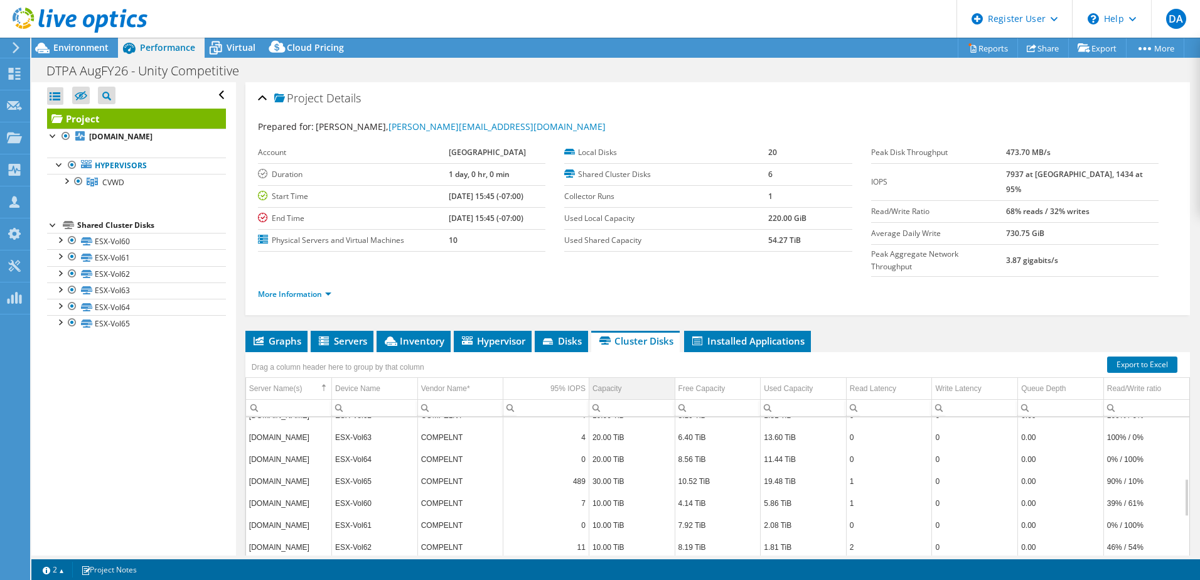
click at [642, 378] on td "Capacity" at bounding box center [632, 389] width 86 height 22
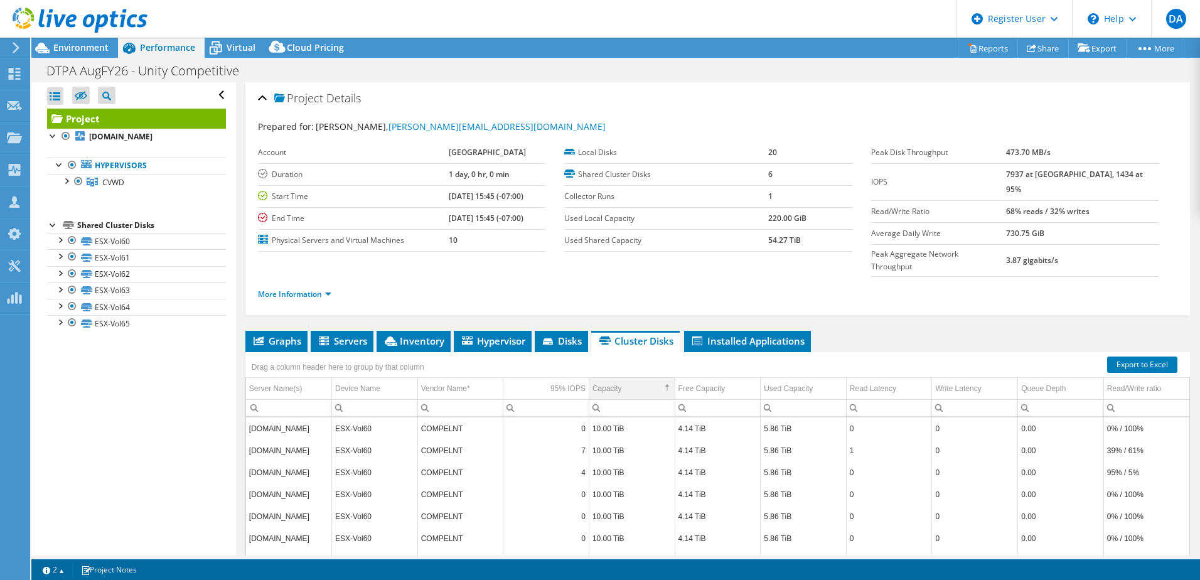
click at [663, 383] on span "Capacity Column" at bounding box center [667, 387] width 9 height 9
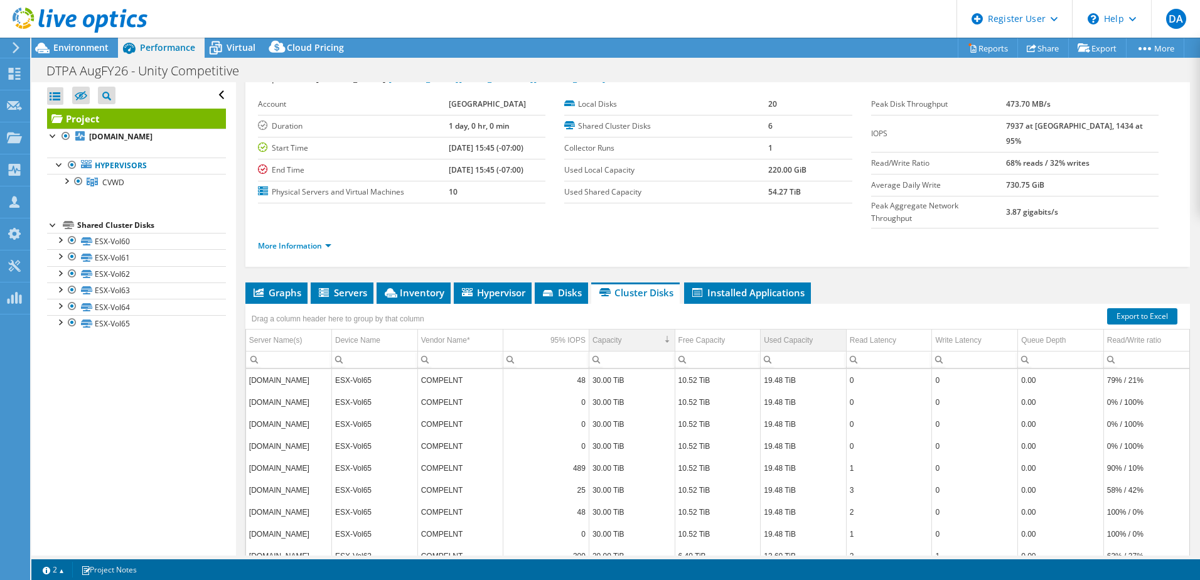
click at [768, 333] on div "Used Capacity" at bounding box center [788, 340] width 49 height 15
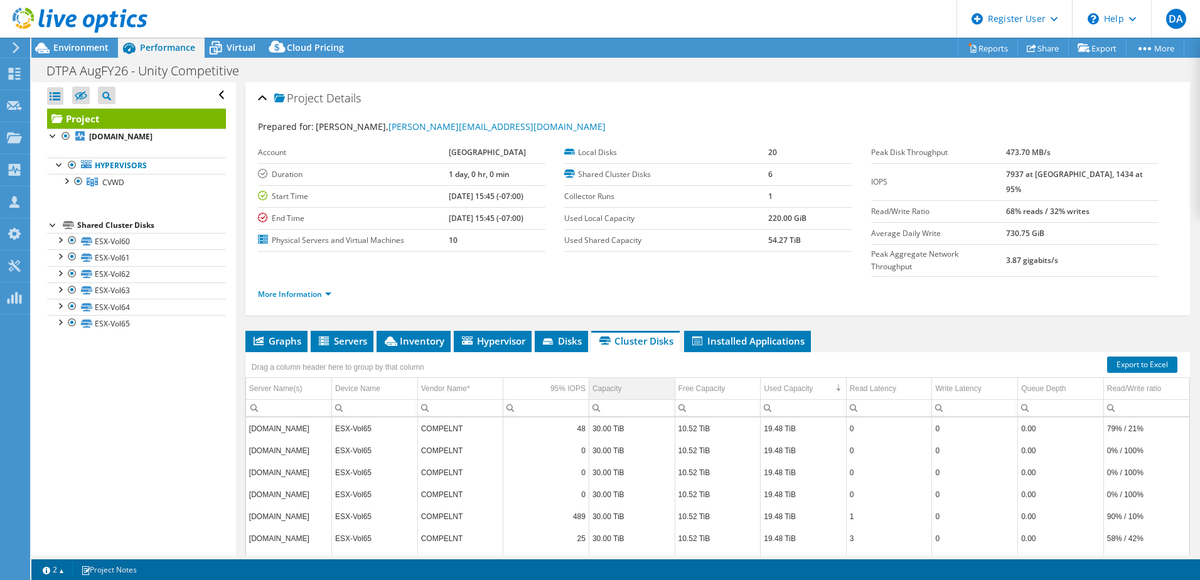
scroll to position [1, 0]
drag, startPoint x: 435, startPoint y: 184, endPoint x: 481, endPoint y: 175, distance: 47.3
click at [481, 175] on td "1 day, 0 hr, 0 min" at bounding box center [497, 174] width 97 height 22
drag, startPoint x: 481, startPoint y: 175, endPoint x: 449, endPoint y: 203, distance: 42.8
click at [449, 203] on td "08/08/2024, 15:45 (-07:00)" at bounding box center [497, 196] width 97 height 22
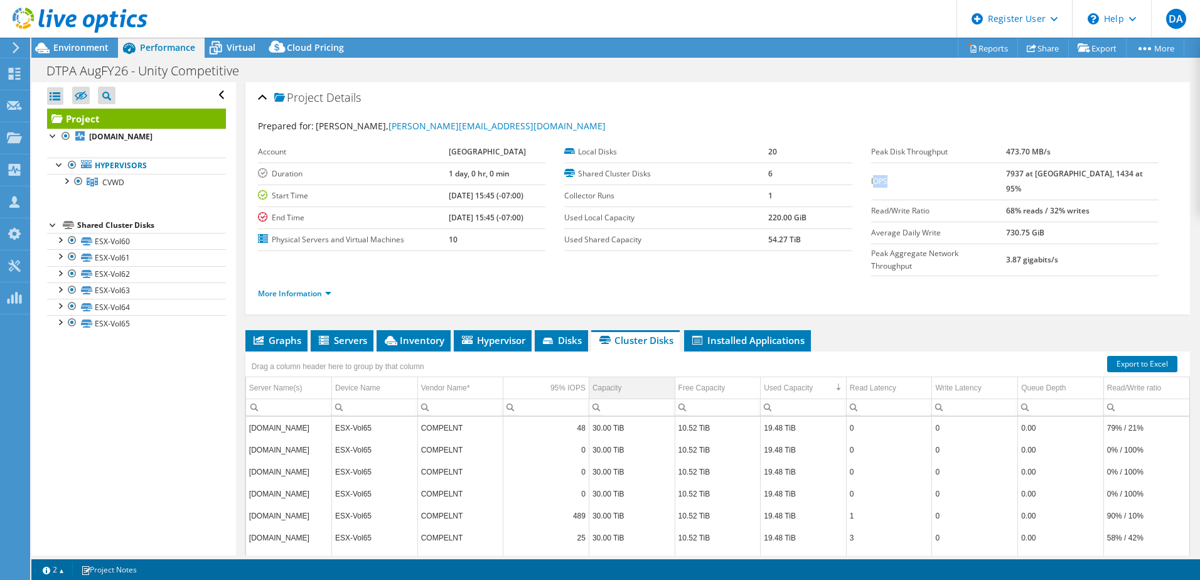
drag, startPoint x: 869, startPoint y: 181, endPoint x: 1028, endPoint y: 183, distance: 158.8
click at [1006, 183] on td "IOPS" at bounding box center [938, 181] width 135 height 37
drag, startPoint x: 1028, startPoint y: 183, endPoint x: 993, endPoint y: 193, distance: 36.7
click at [993, 205] on label "Read/Write Ratio" at bounding box center [938, 211] width 135 height 13
click at [430, 334] on span "Inventory" at bounding box center [414, 340] width 62 height 13
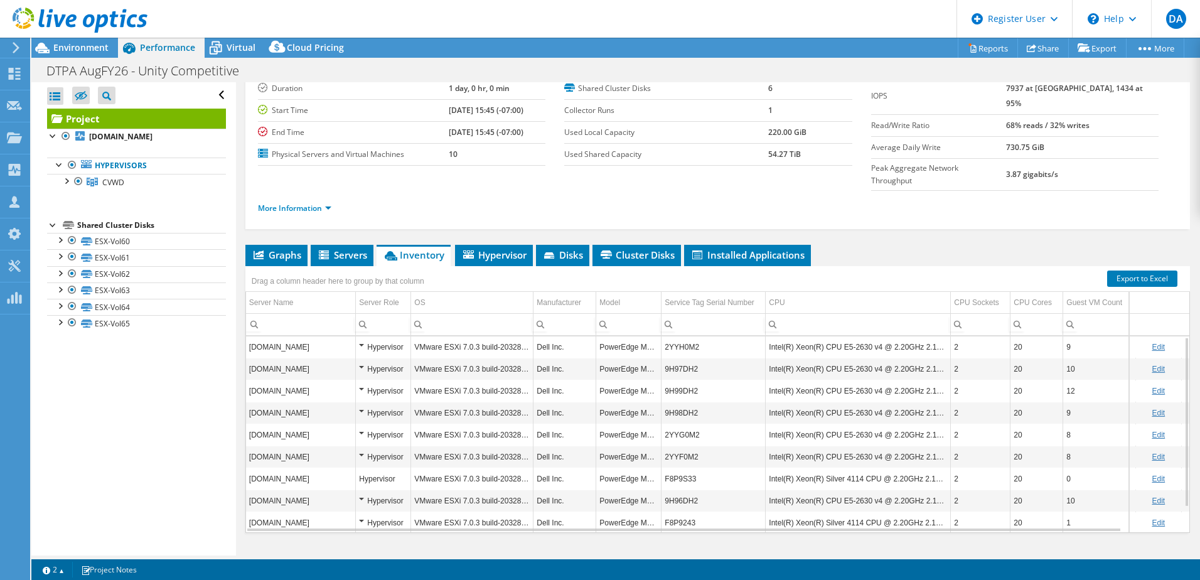
scroll to position [29, 0]
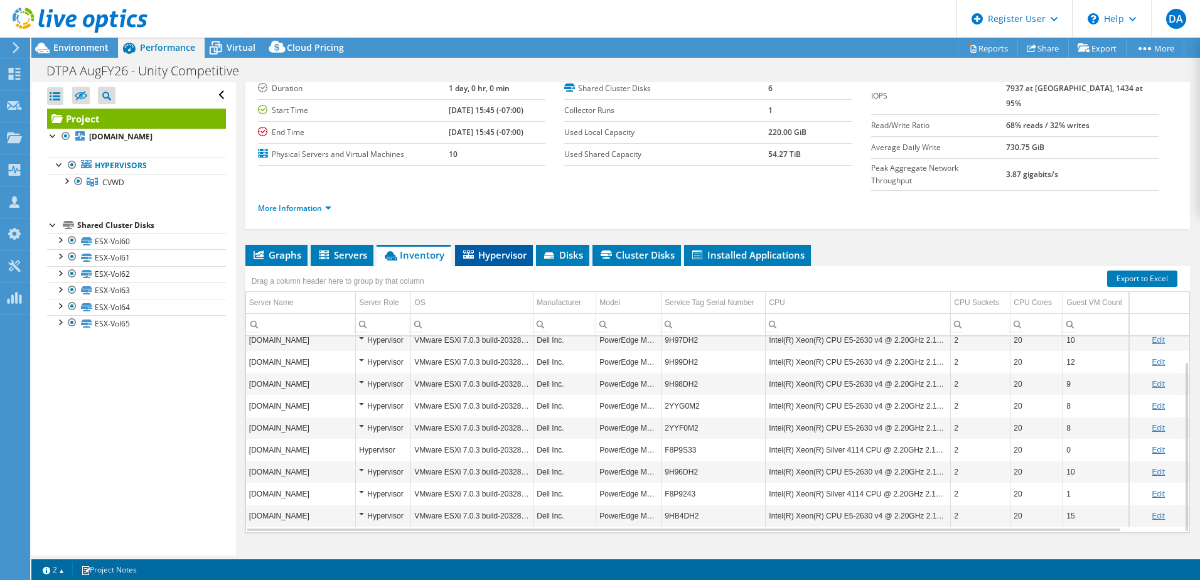
click at [498, 249] on span "Hypervisor" at bounding box center [493, 255] width 65 height 13
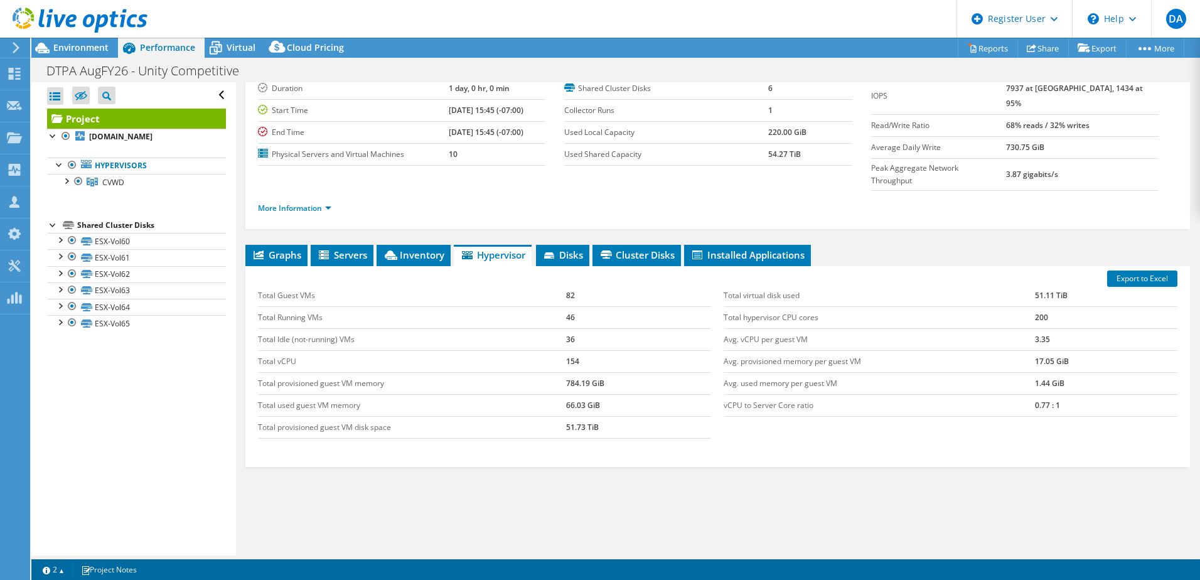
click at [623, 266] on div "Export to Excel Total Guest VMs 82 Total Running VMs 46 Total Idle (not-running…" at bounding box center [717, 366] width 945 height 201
click at [611, 245] on li "Cluster Disks" at bounding box center [637, 255] width 88 height 21
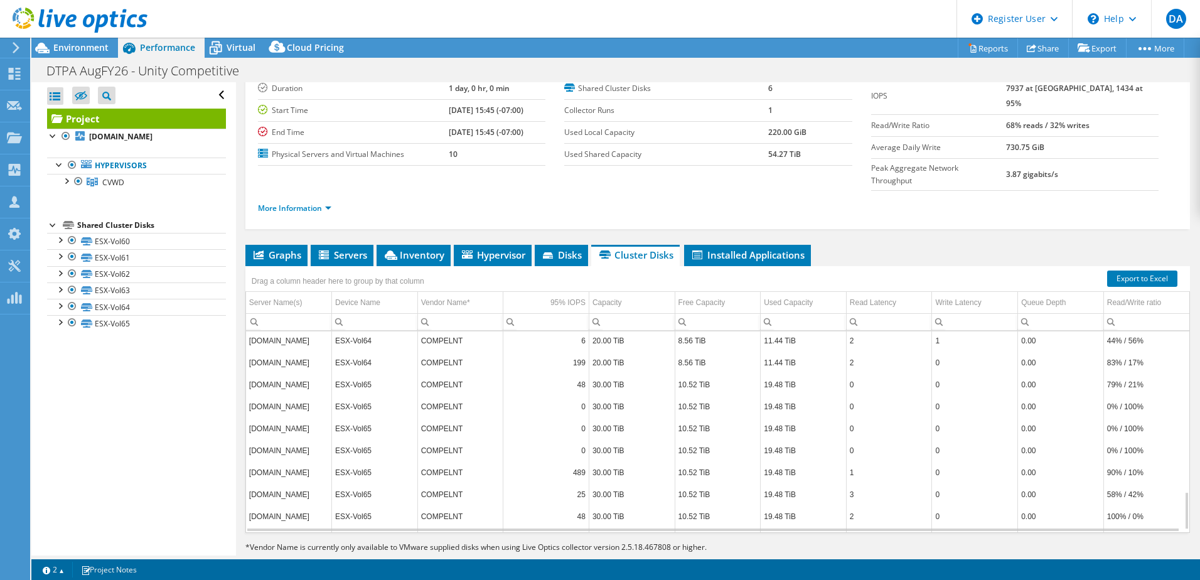
scroll to position [854, 0]
click at [735, 266] on div "Drag a column header here to group by that column" at bounding box center [717, 274] width 945 height 16
click at [715, 245] on li "Installed Applications" at bounding box center [747, 255] width 127 height 21
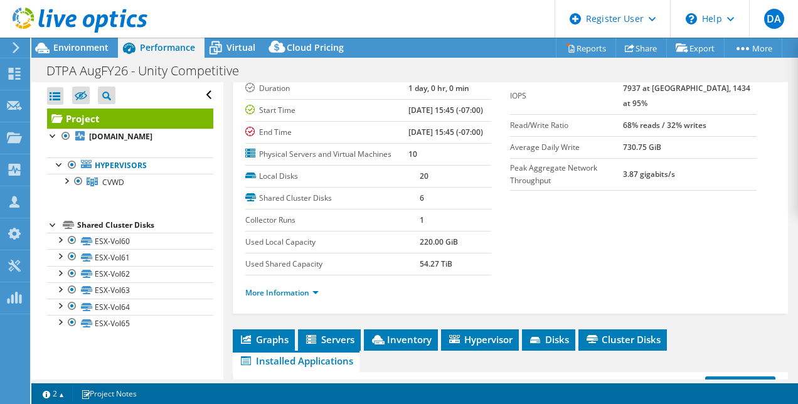
scroll to position [21, 0]
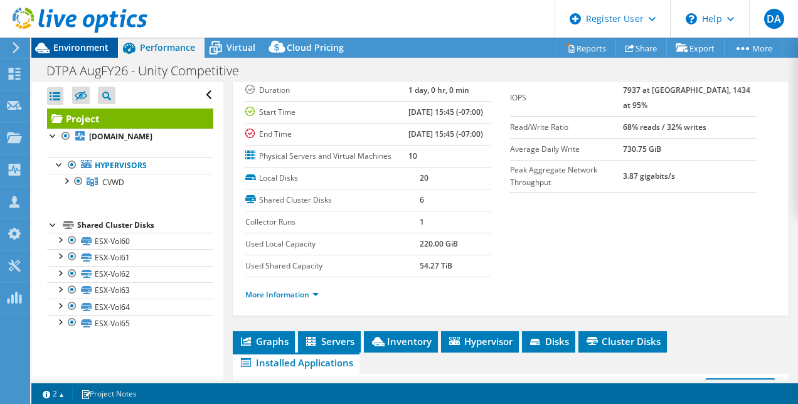
click at [82, 46] on span "Environment" at bounding box center [80, 47] width 55 height 12
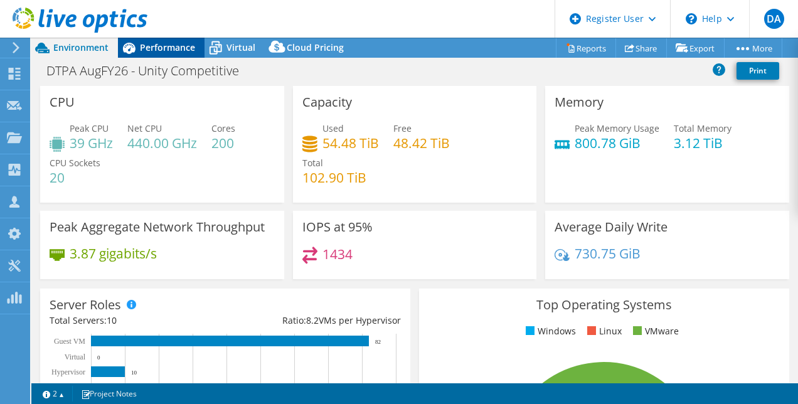
click at [142, 41] on div at bounding box center [73, 21] width 147 height 42
click at [151, 45] on span "Performance" at bounding box center [167, 47] width 55 height 12
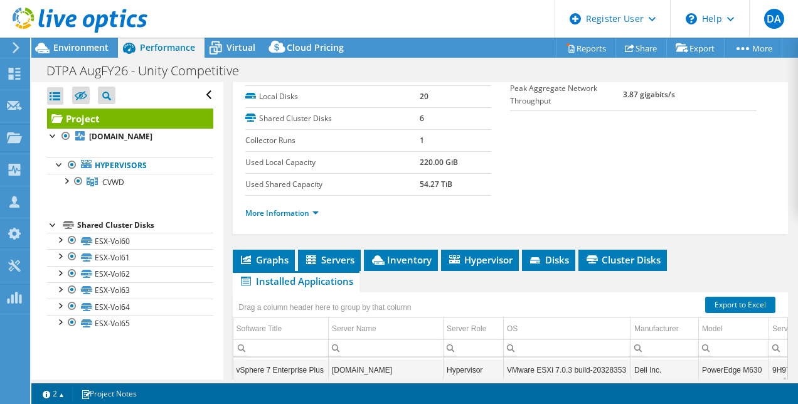
scroll to position [224, 0]
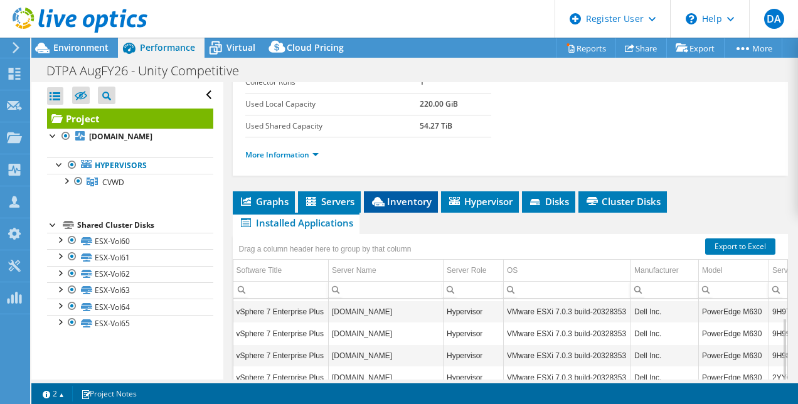
click at [394, 208] on span "Inventory" at bounding box center [401, 201] width 62 height 13
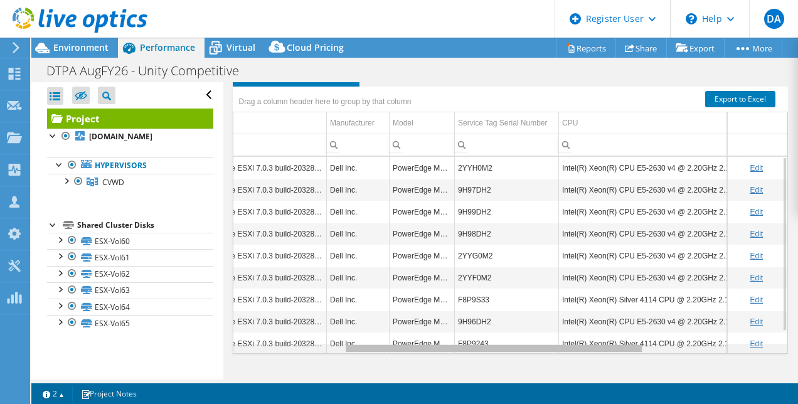
scroll to position [0, 270]
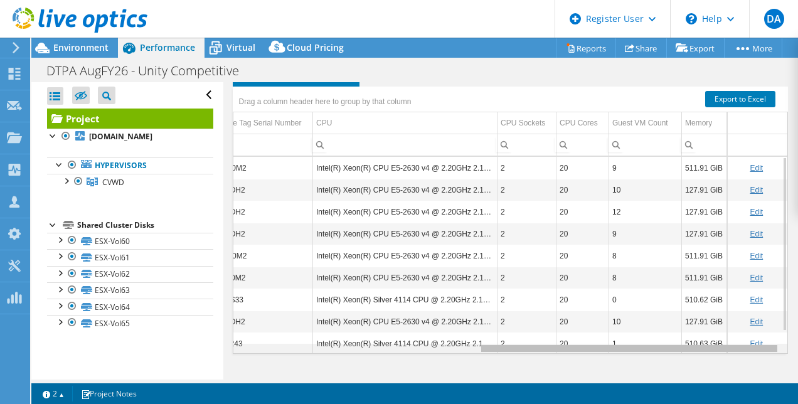
drag, startPoint x: 384, startPoint y: 374, endPoint x: 693, endPoint y: 436, distance: 315.0
click at [693, 404] on html "DA Dell User David Amasi David.Amasi@dell.com Dell My Profile Log Out \n Help E…" at bounding box center [399, 202] width 798 height 404
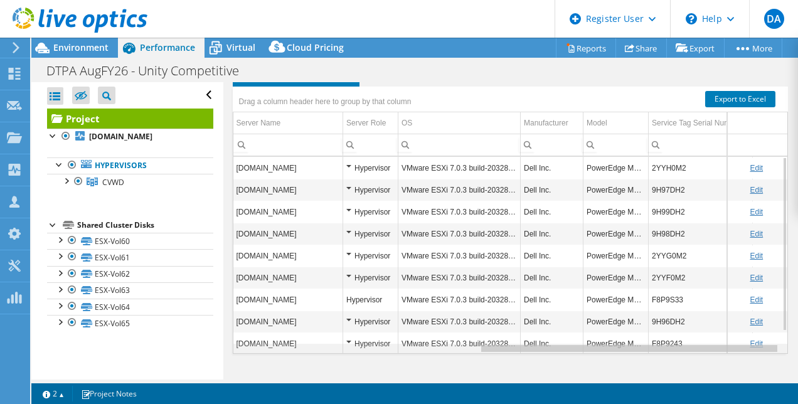
click at [259, 353] on div "Data grid" at bounding box center [510, 348] width 555 height 9
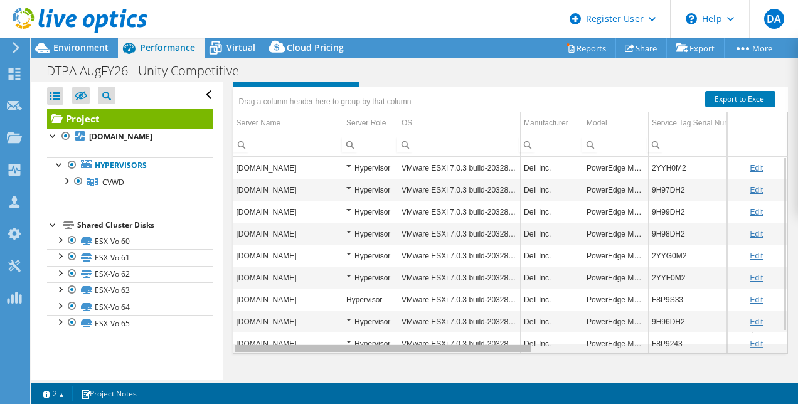
click at [259, 352] on div "Data grid" at bounding box center [383, 348] width 296 height 7
drag, startPoint x: 259, startPoint y: 374, endPoint x: 190, endPoint y: 368, distance: 69.3
click at [190, 368] on body "DA Dell User David Amasi David.Amasi@dell.com Dell My Profile Log Out \n Help E…" at bounding box center [399, 202] width 798 height 404
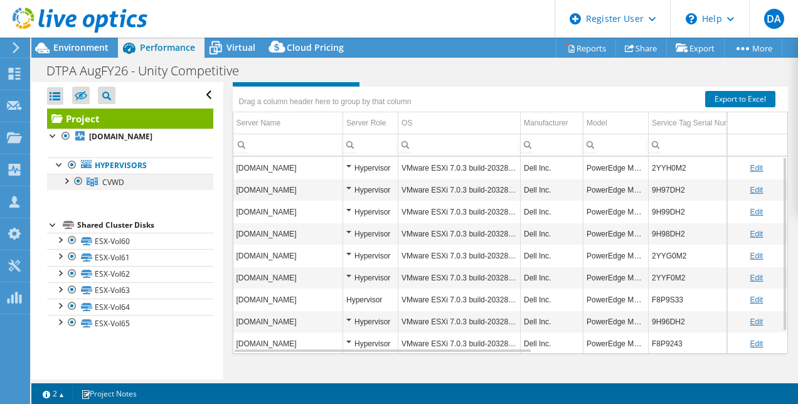
click at [68, 181] on div at bounding box center [66, 180] width 13 height 13
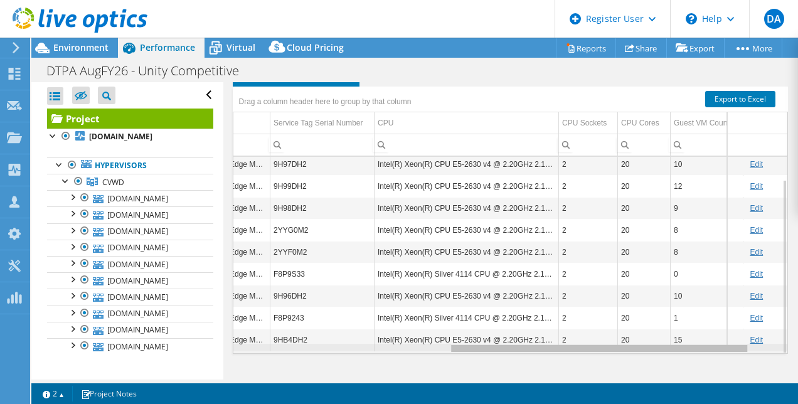
scroll to position [0, 449]
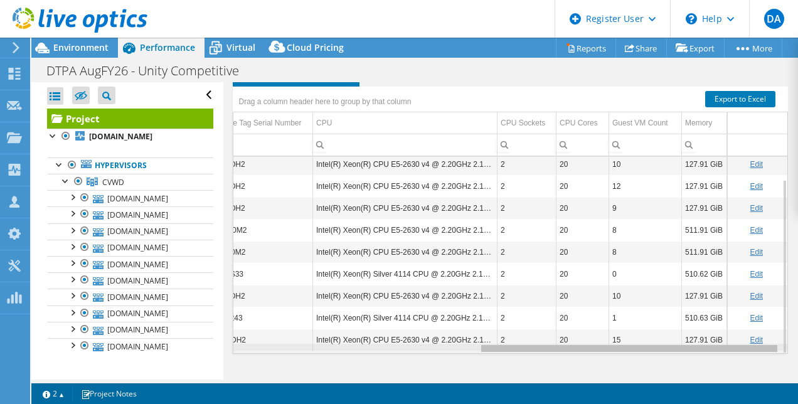
drag, startPoint x: 481, startPoint y: 374, endPoint x: 797, endPoint y: 298, distance: 325.3
click at [797, 298] on body "DA Dell User David Amasi David.Amasi@dell.com Dell My Profile Log Out \n Help E…" at bounding box center [399, 202] width 798 height 404
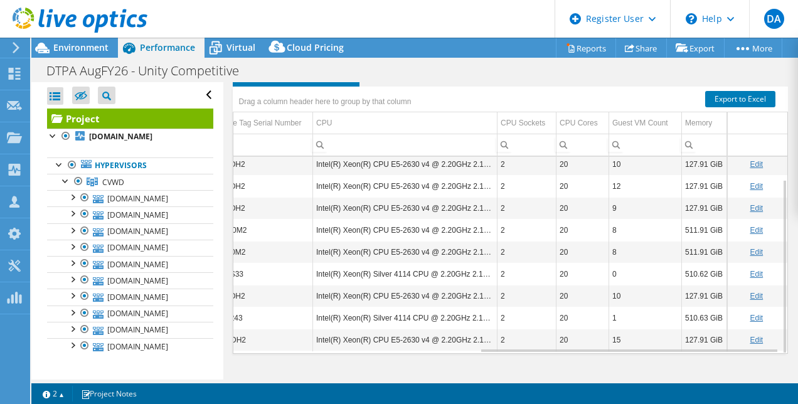
click at [714, 285] on td "510.62 GiB" at bounding box center [705, 274] width 46 height 22
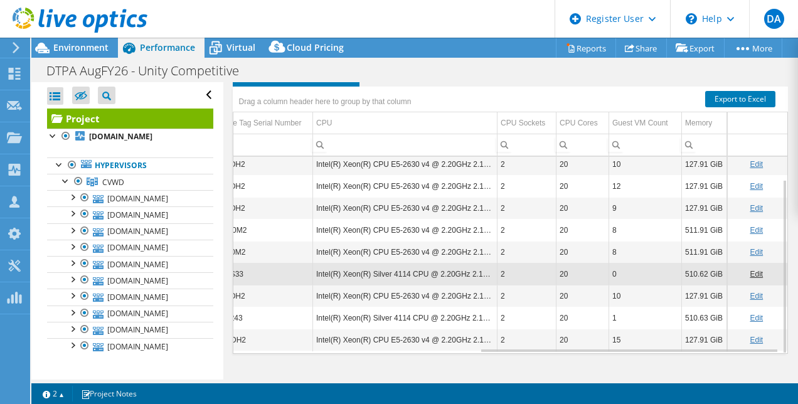
click at [699, 219] on td "127.91 GiB" at bounding box center [705, 208] width 46 height 22
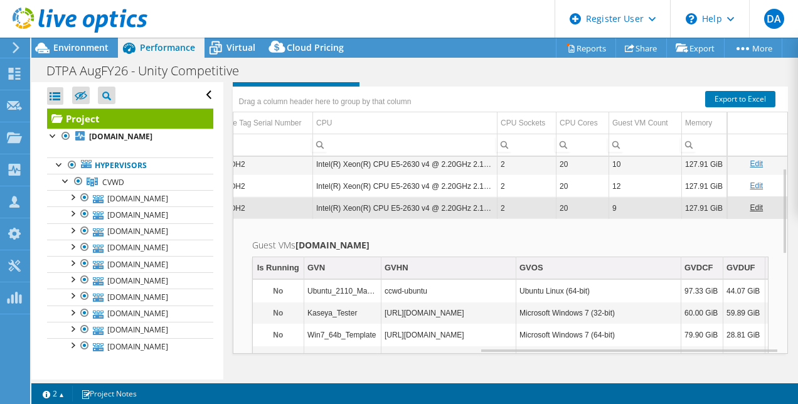
click at [702, 219] on td "127.91 GiB" at bounding box center [705, 208] width 46 height 22
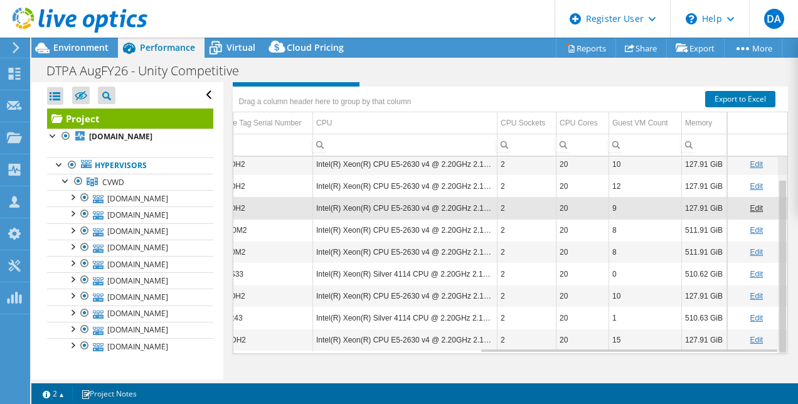
click at [781, 222] on div "Project Details Prepared for: Mike Bogin, mikebo@cvwdwater.com Account City of …" at bounding box center [510, 45] width 575 height 669
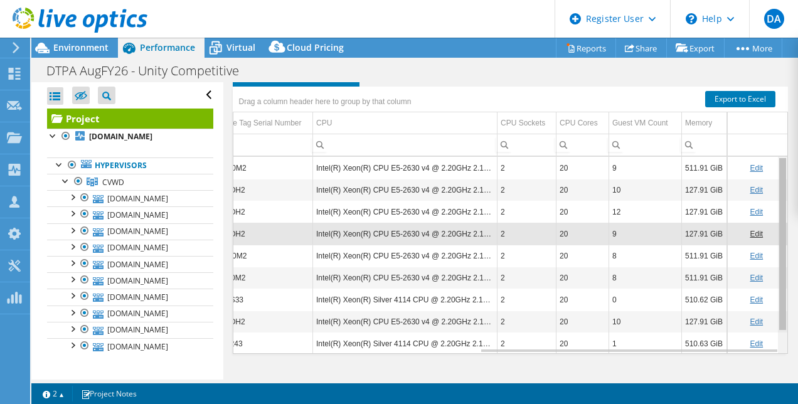
drag, startPoint x: 776, startPoint y: 223, endPoint x: 771, endPoint y: 162, distance: 61.7
click at [771, 162] on body "DA Dell User David Amasi David.Amasi@dell.com Dell My Profile Log Out \n Help E…" at bounding box center [399, 202] width 798 height 404
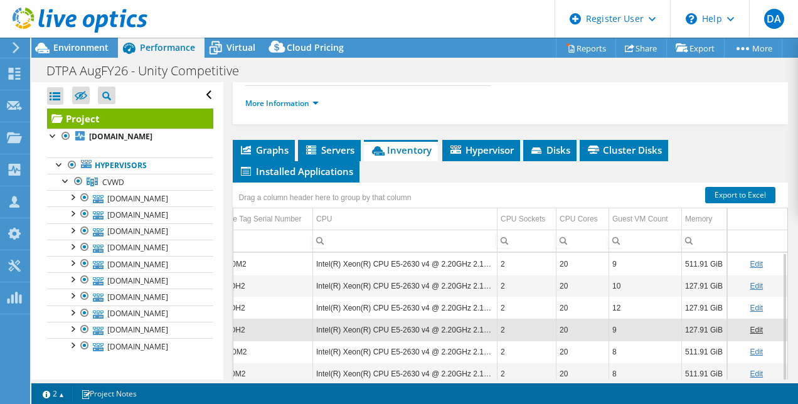
scroll to position [276, 0]
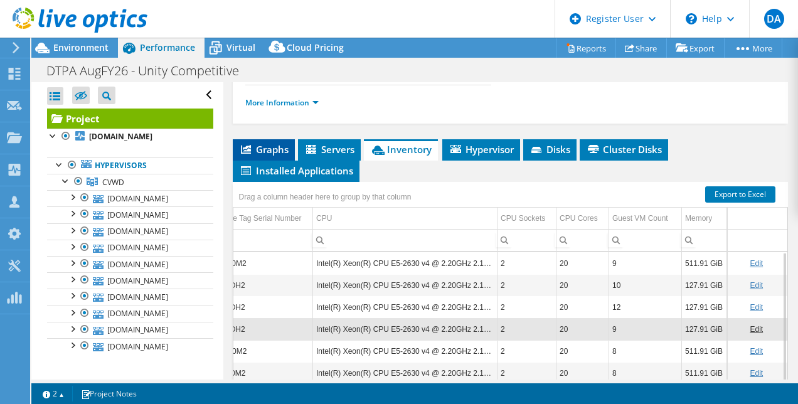
click at [280, 156] on span "Graphs" at bounding box center [264, 149] width 50 height 13
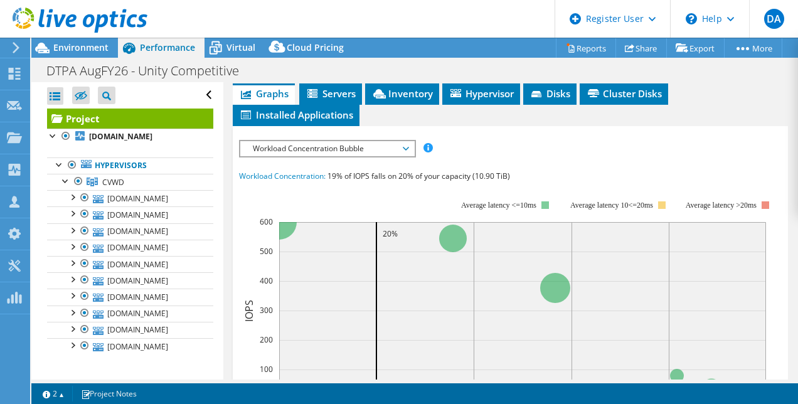
scroll to position [334, 0]
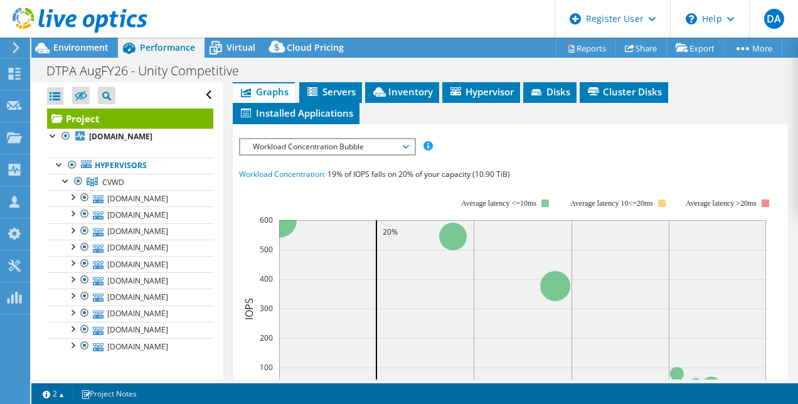
click at [346, 154] on span "Workload Concentration Bubble" at bounding box center [327, 146] width 161 height 15
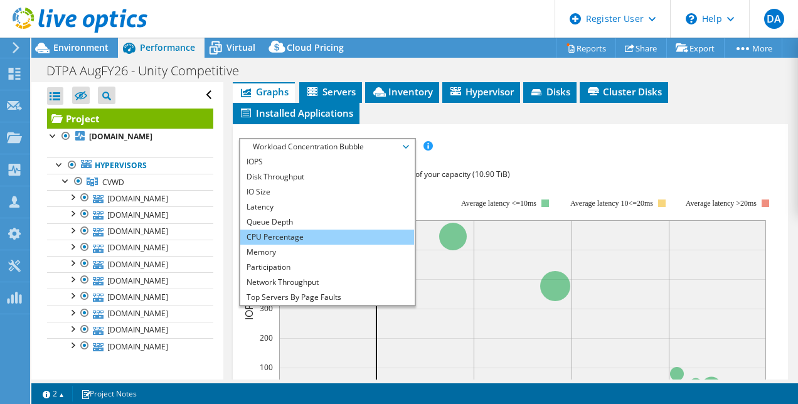
click at [292, 245] on li "CPU Percentage" at bounding box center [327, 237] width 174 height 15
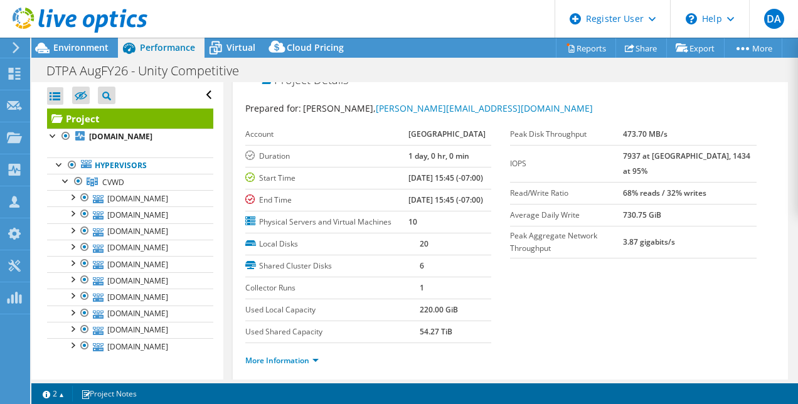
scroll to position [0, 0]
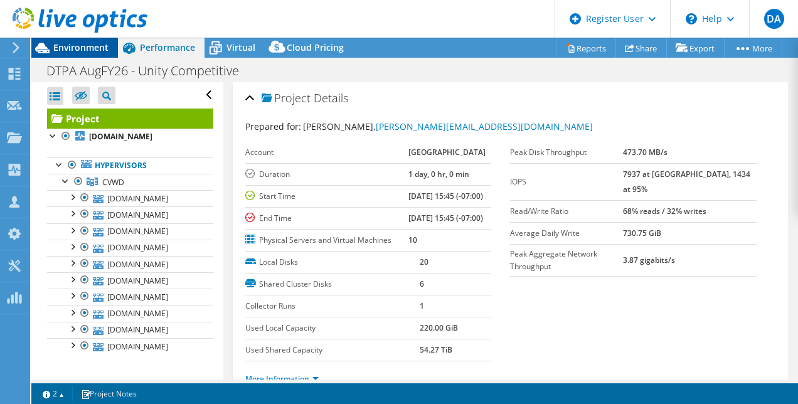
click at [93, 44] on span "Environment" at bounding box center [80, 47] width 55 height 12
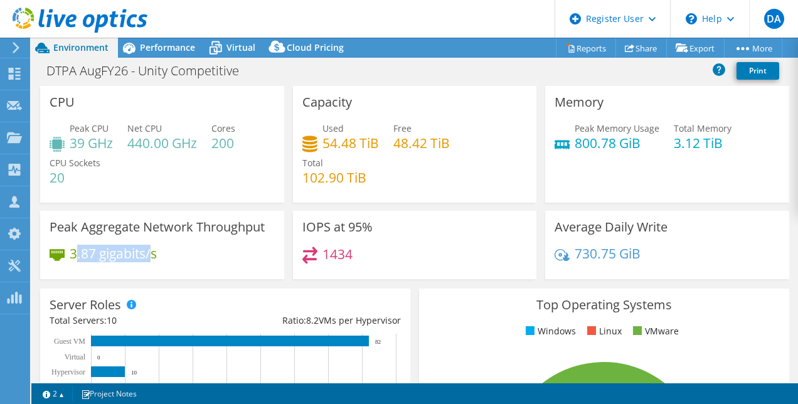
drag, startPoint x: 78, startPoint y: 254, endPoint x: 151, endPoint y: 254, distance: 73.4
click at [151, 254] on h4 "3.87 gigabits/s" at bounding box center [113, 254] width 87 height 14
drag, startPoint x: 151, startPoint y: 254, endPoint x: 170, endPoint y: 254, distance: 18.8
click at [170, 254] on div "3.87 gigabits/s" at bounding box center [162, 260] width 225 height 26
click at [161, 34] on header "DA Dell User David Amasi David.Amasi@dell.com Dell My Profile Log Out \n Help E…" at bounding box center [399, 19] width 798 height 38
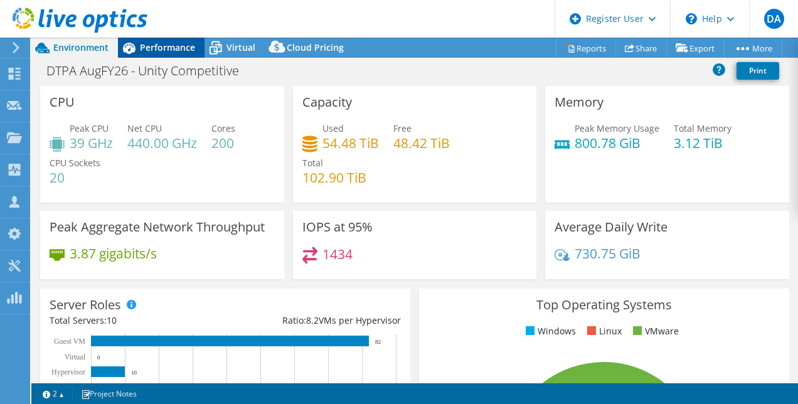
click at [167, 51] on span "Performance" at bounding box center [167, 47] width 55 height 12
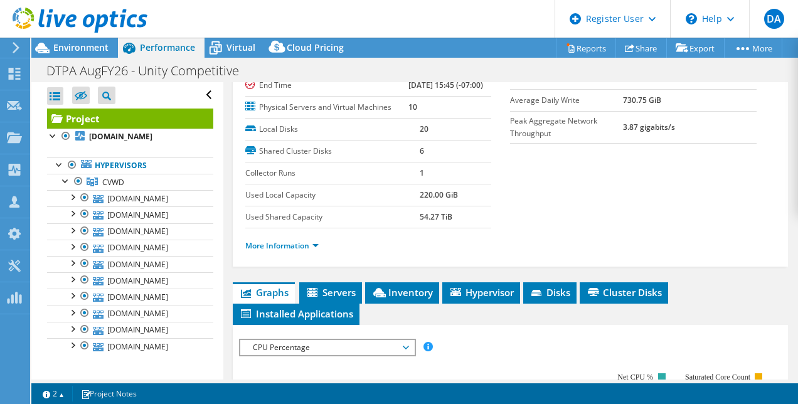
scroll to position [138, 0]
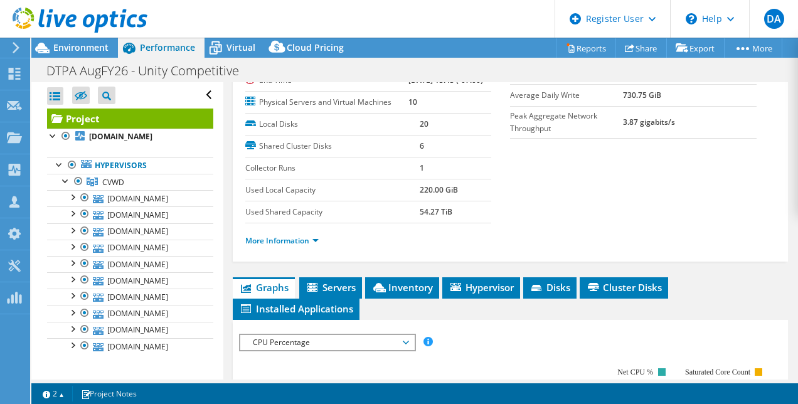
click at [287, 259] on div "More Information" at bounding box center [510, 240] width 531 height 35
click at [293, 246] on link "More Information" at bounding box center [281, 240] width 73 height 11
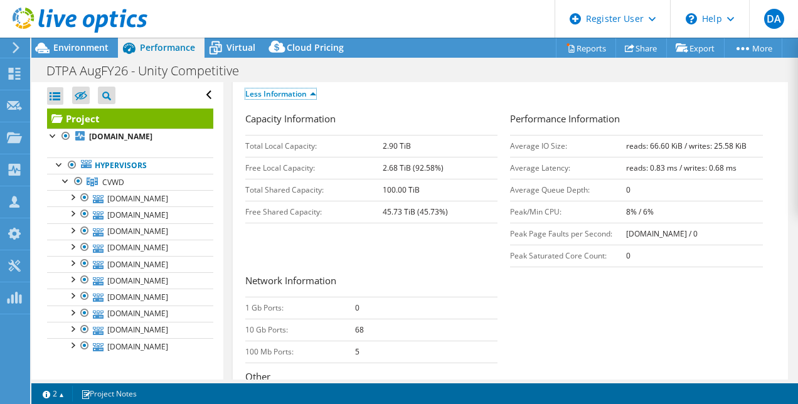
scroll to position [290, 0]
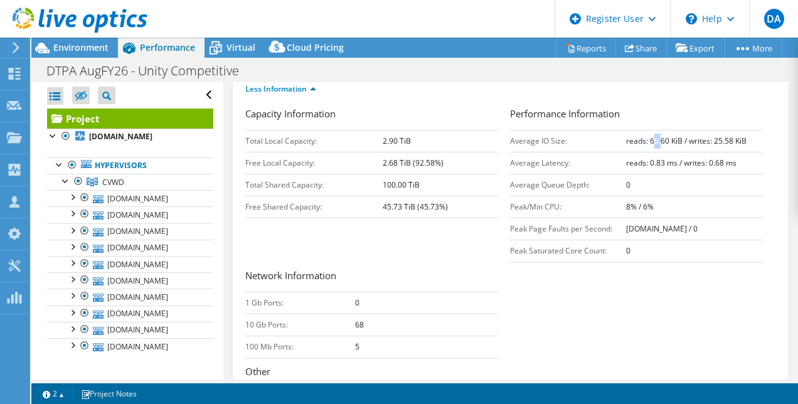
drag, startPoint x: 654, startPoint y: 176, endPoint x: 646, endPoint y: 172, distance: 8.7
click at [646, 146] on b "reads: 66.60 KiB / writes: 25.58 KiB" at bounding box center [686, 141] width 121 height 11
drag, startPoint x: 646, startPoint y: 172, endPoint x: 626, endPoint y: 131, distance: 46.3
click at [626, 96] on ul "Less Information" at bounding box center [510, 87] width 531 height 17
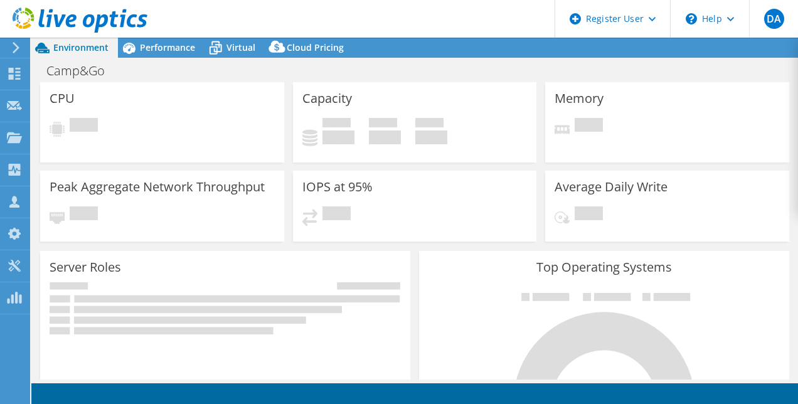
select select "USEast"
select select "USD"
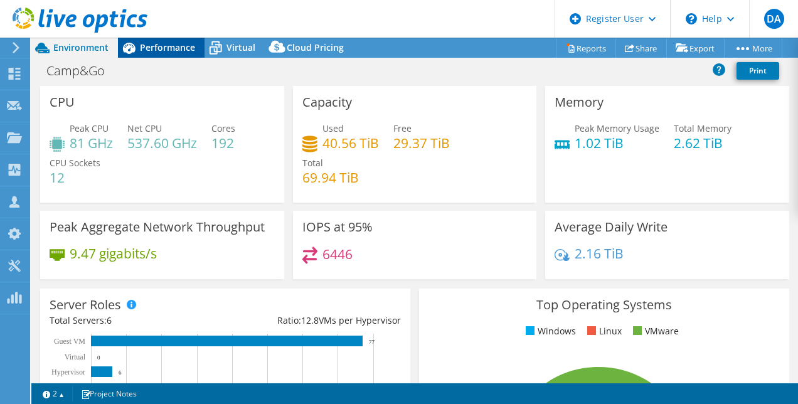
click at [158, 48] on span "Performance" at bounding box center [167, 47] width 55 height 12
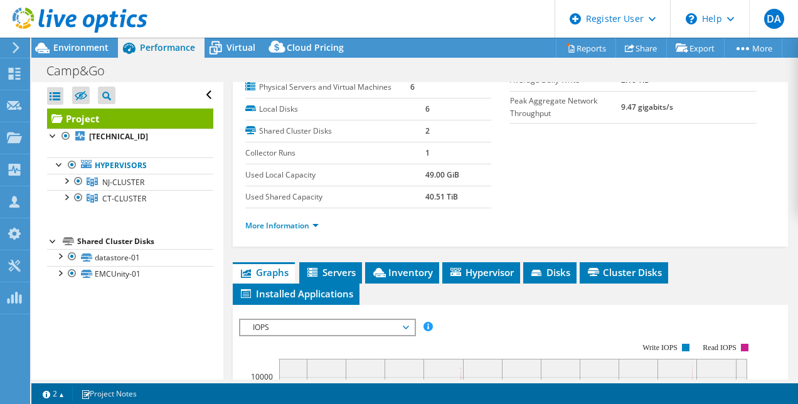
scroll to position [154, 0]
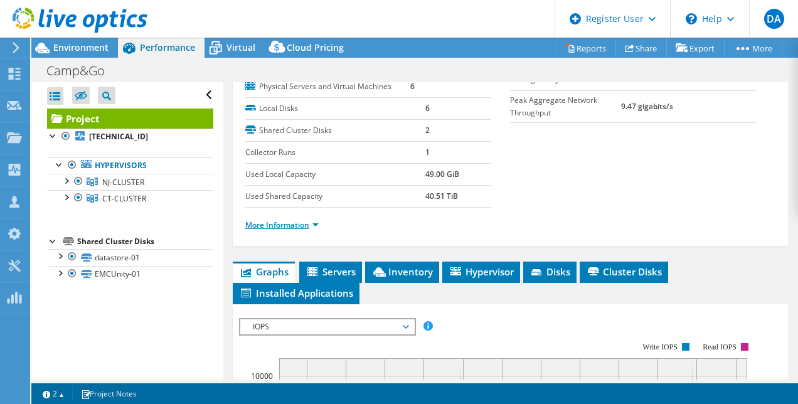
click at [282, 230] on link "More Information" at bounding box center [281, 225] width 73 height 11
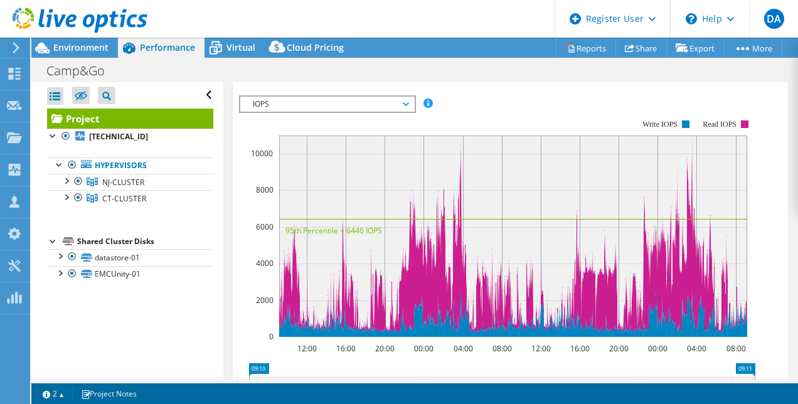
scroll to position [738, 0]
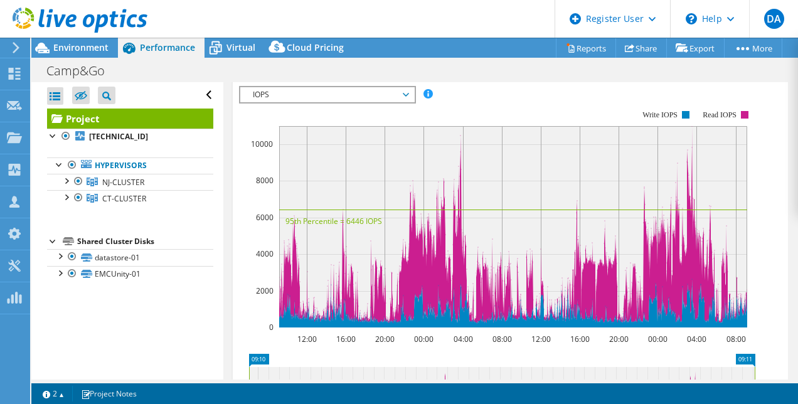
click at [401, 102] on span "IOPS" at bounding box center [327, 94] width 161 height 15
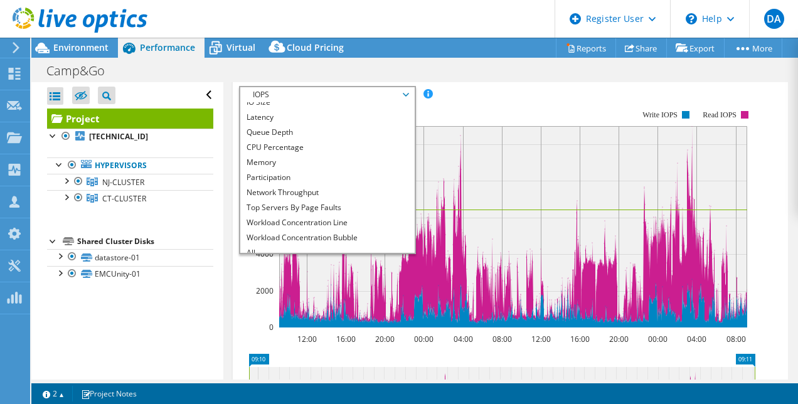
scroll to position [45, 0]
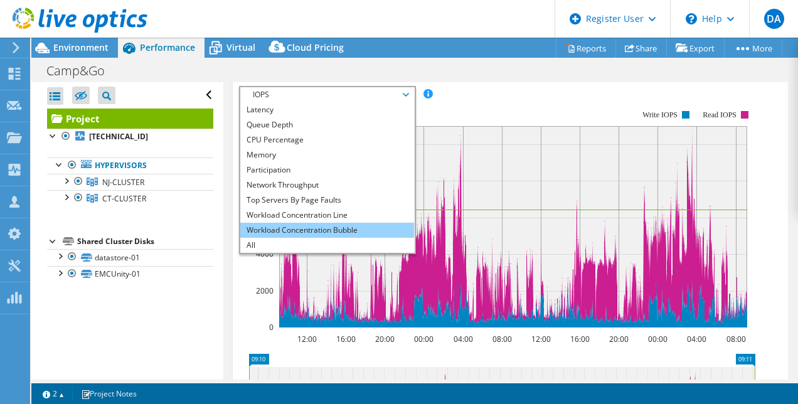
click at [360, 238] on li "Workload Concentration Bubble" at bounding box center [327, 230] width 174 height 15
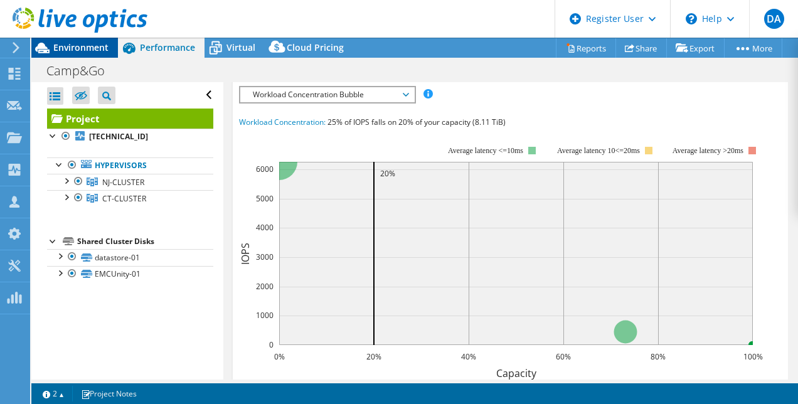
click at [82, 54] on div "Environment" at bounding box center [74, 48] width 87 height 20
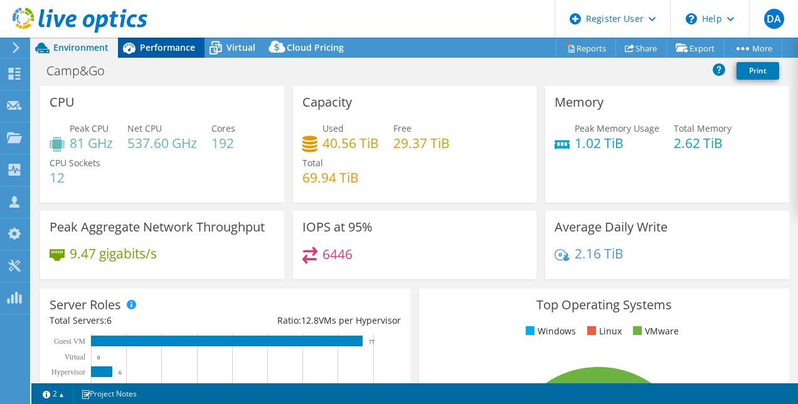
click at [188, 47] on span "Performance" at bounding box center [167, 47] width 55 height 12
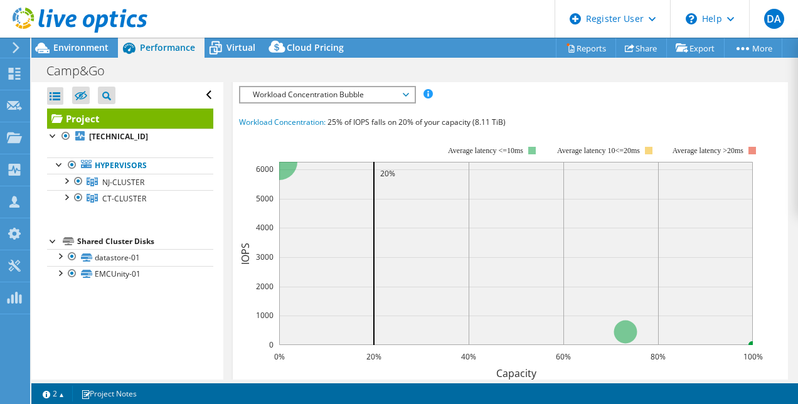
click at [351, 102] on span "Workload Concentration Bubble" at bounding box center [327, 94] width 161 height 15
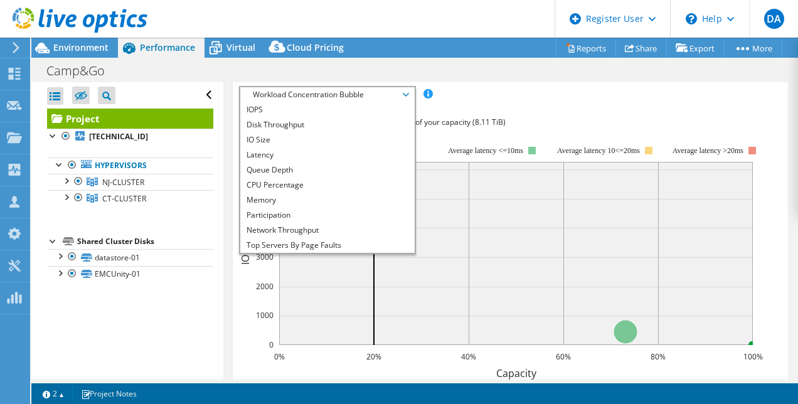
scroll to position [1, 0]
click at [271, 147] on li "IO Size" at bounding box center [327, 139] width 174 height 15
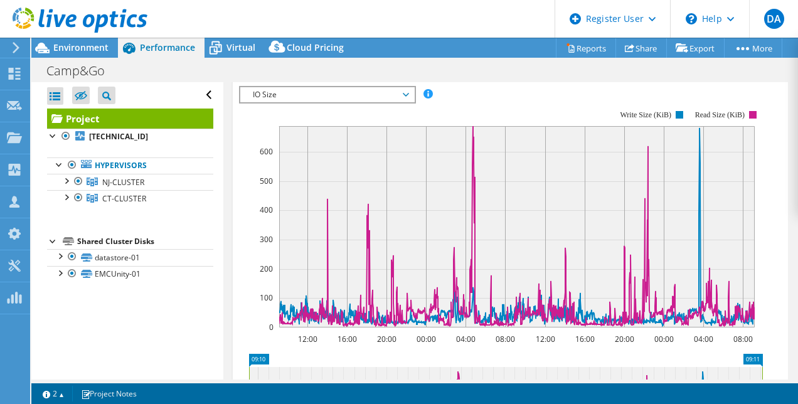
click at [357, 102] on span "IO Size" at bounding box center [327, 94] width 161 height 15
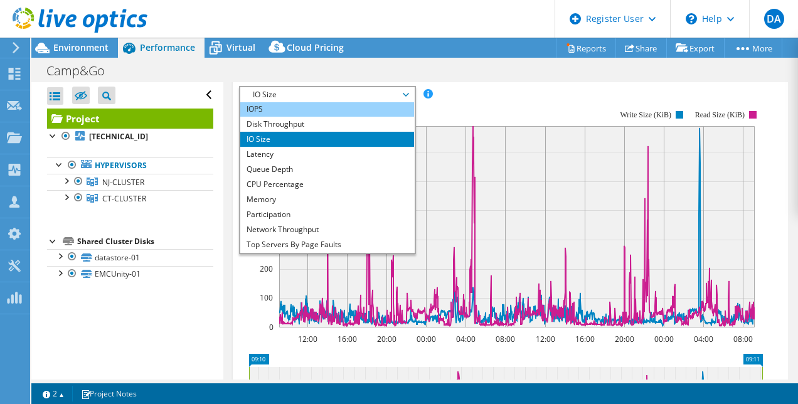
click at [296, 117] on li "IOPS" at bounding box center [327, 109] width 174 height 15
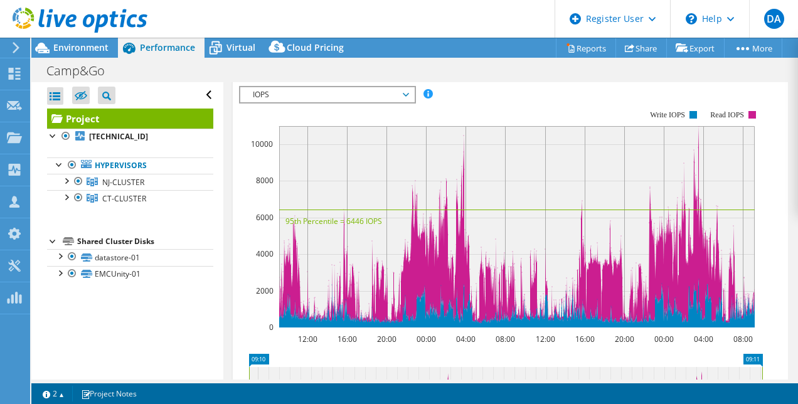
click at [377, 102] on span "IOPS" at bounding box center [327, 94] width 161 height 15
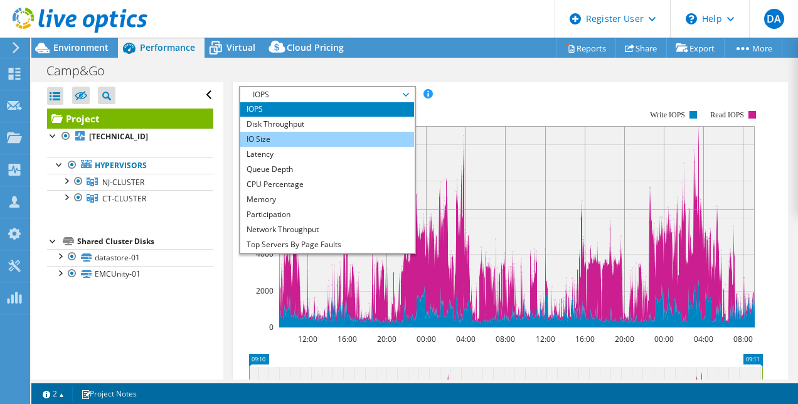
click at [270, 147] on li "IO Size" at bounding box center [327, 139] width 174 height 15
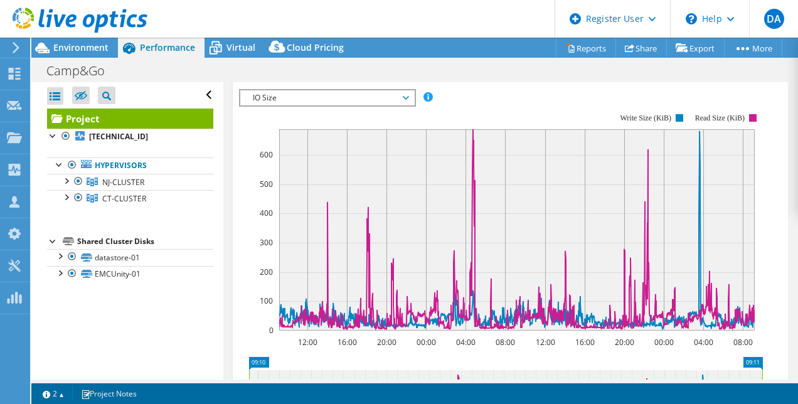
scroll to position [734, 0]
click at [324, 106] on span "IO Size" at bounding box center [327, 98] width 161 height 15
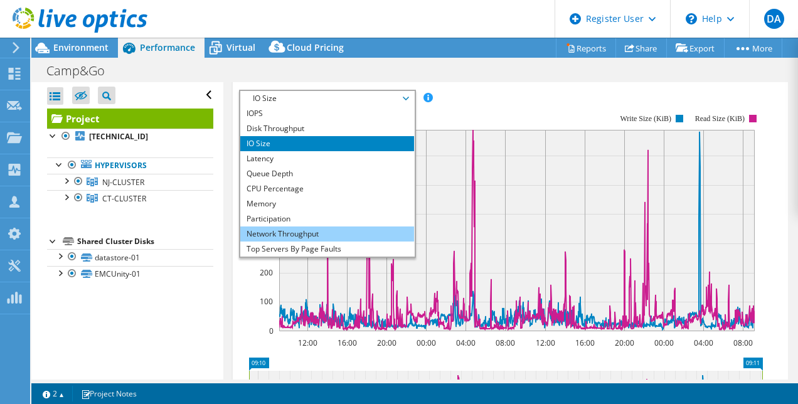
scroll to position [45, 0]
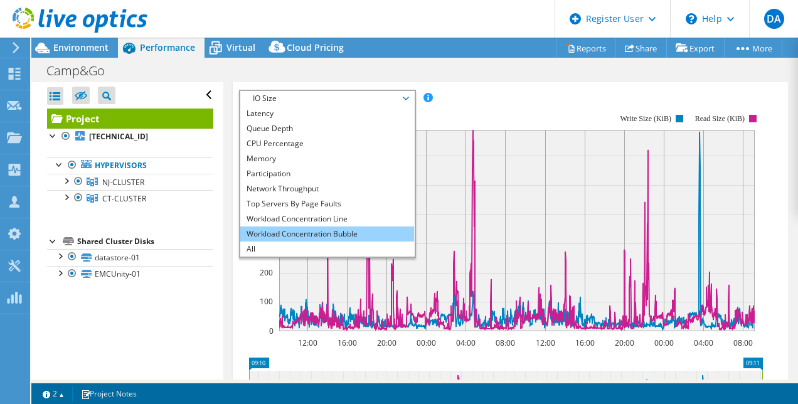
click at [339, 242] on li "Workload Concentration Bubble" at bounding box center [327, 234] width 174 height 15
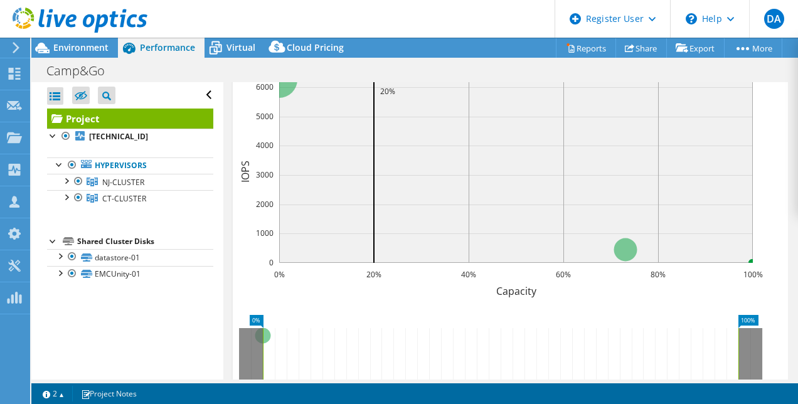
scroll to position [825, 0]
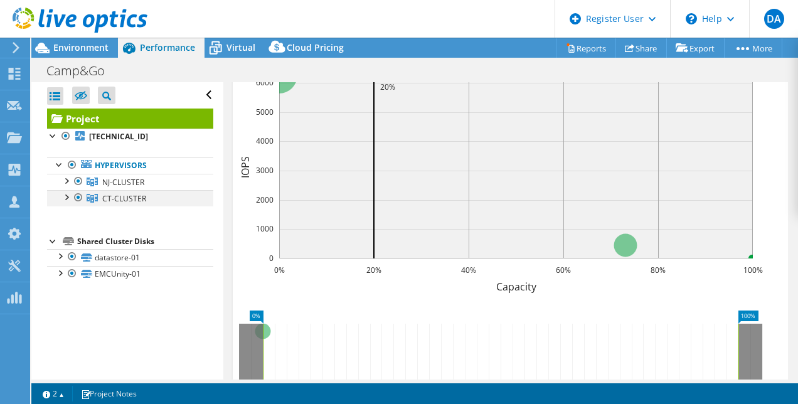
click at [67, 196] on div at bounding box center [66, 196] width 13 height 13
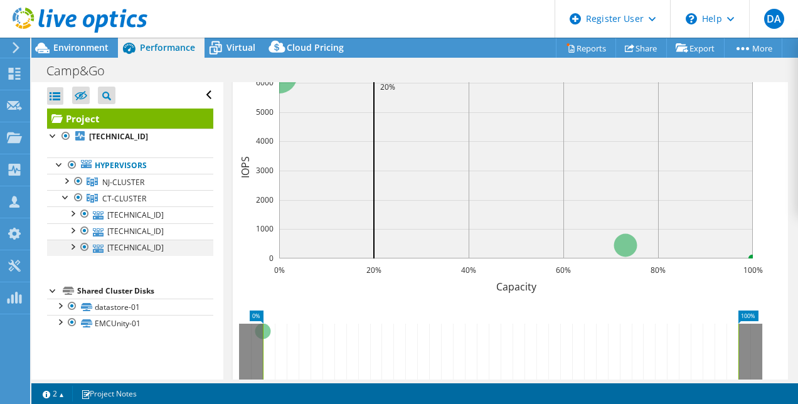
click at [73, 245] on div at bounding box center [72, 246] width 13 height 13
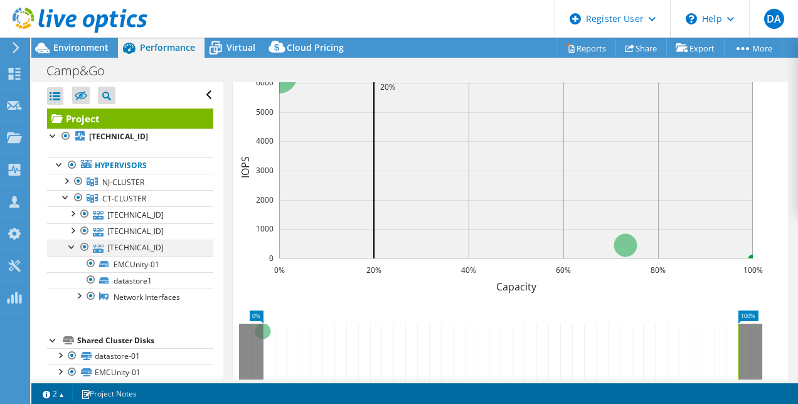
click at [73, 245] on div at bounding box center [72, 246] width 13 height 13
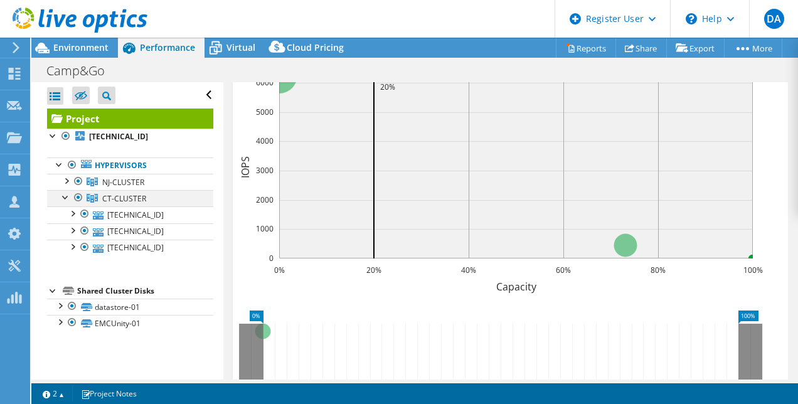
click at [63, 195] on div at bounding box center [66, 196] width 13 height 13
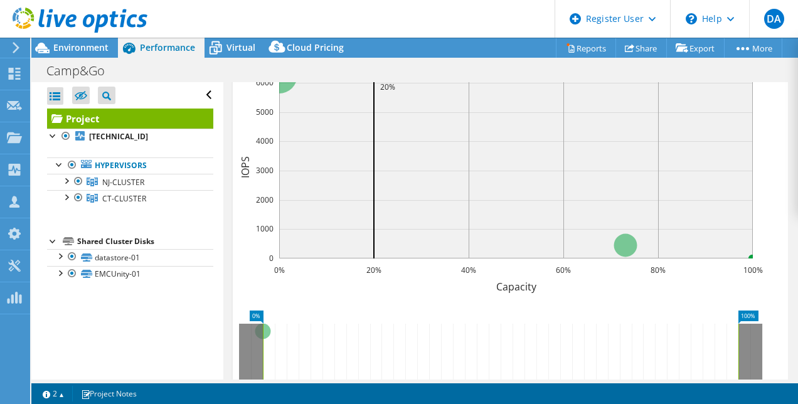
click at [90, 40] on div at bounding box center [73, 21] width 147 height 42
click at [88, 39] on div at bounding box center [73, 21] width 147 height 42
click at [88, 46] on span "Environment" at bounding box center [80, 47] width 55 height 12
